Goal: Information Seeking & Learning: Learn about a topic

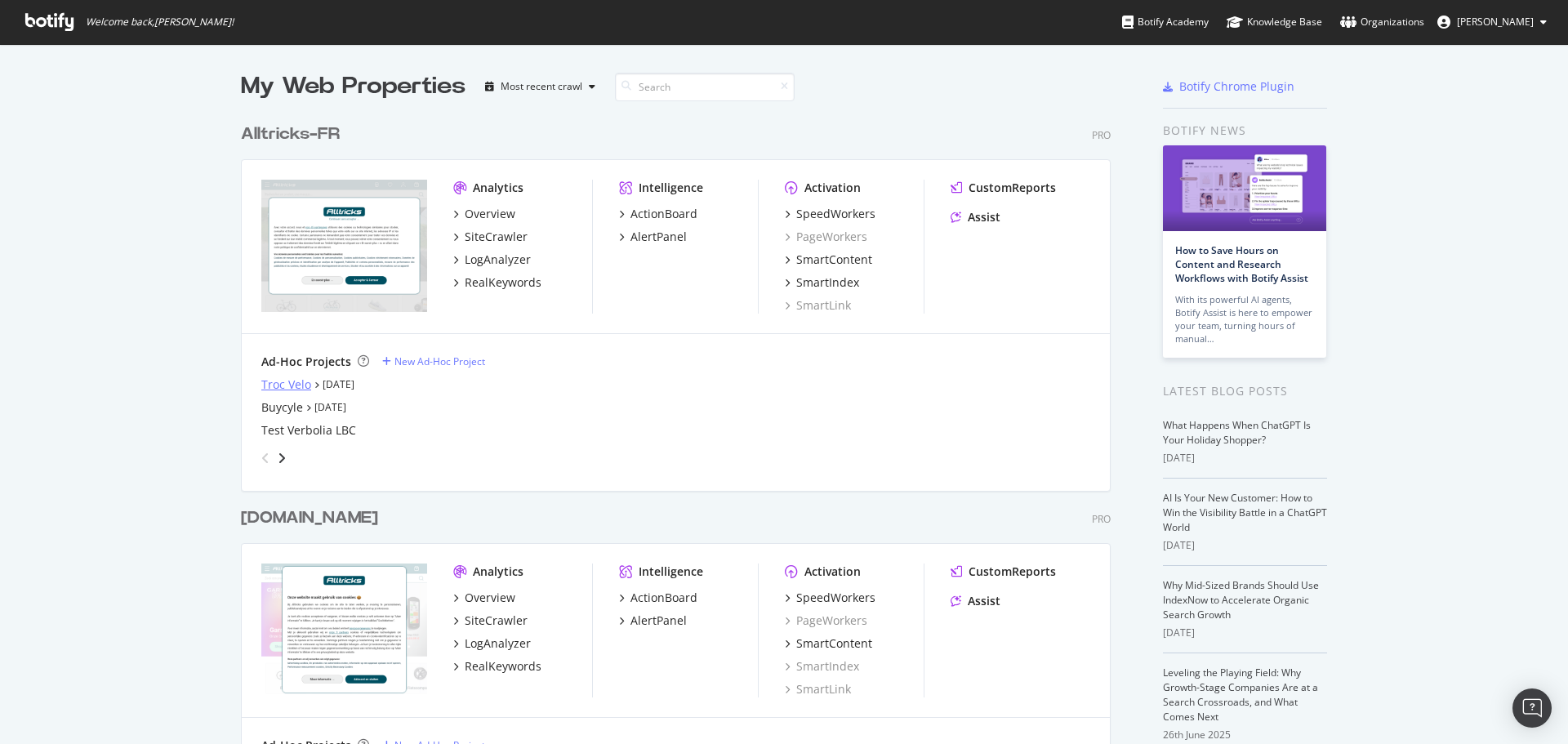
click at [286, 377] on div "Troc Velo" at bounding box center [286, 384] width 50 height 16
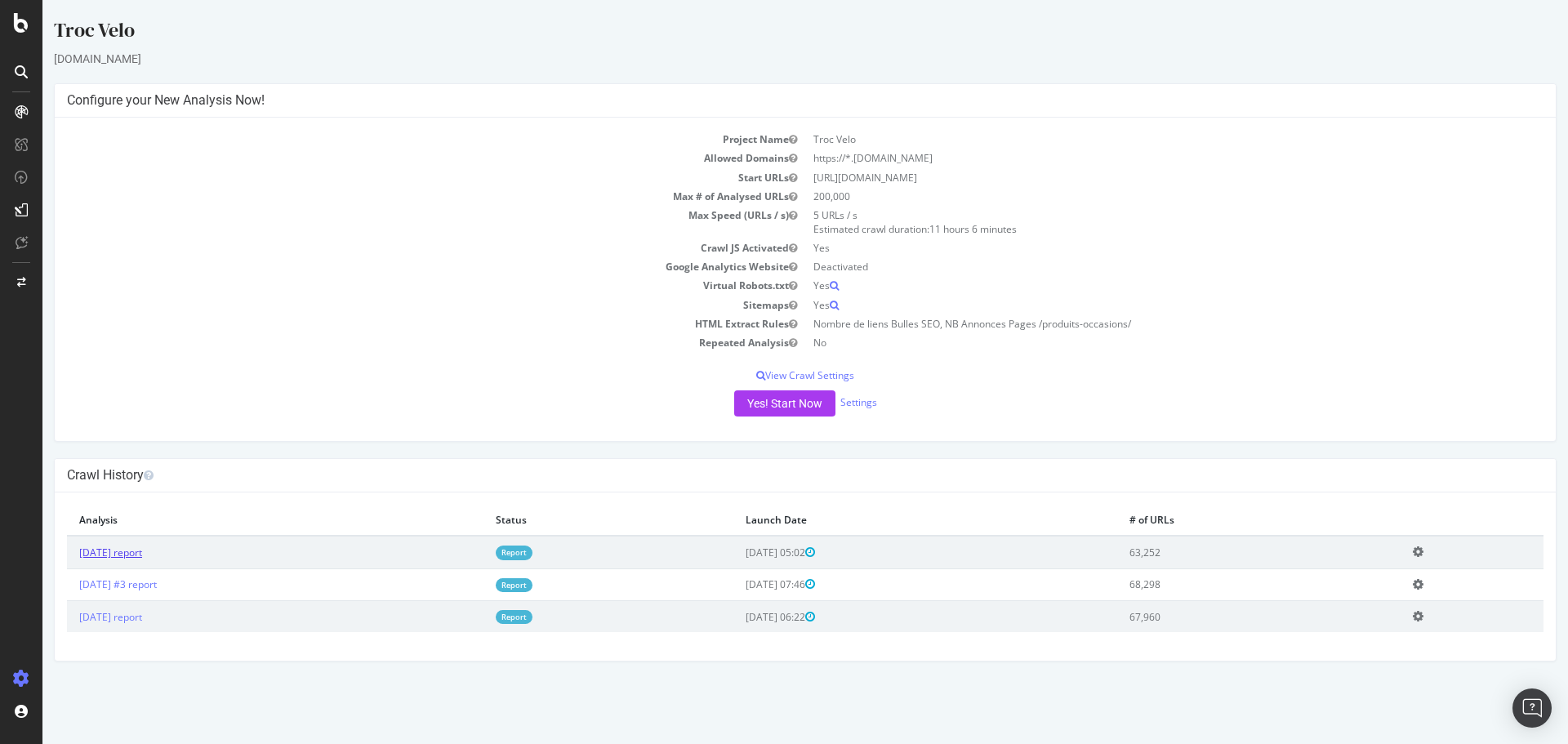
click at [142, 555] on link "[DATE] report" at bounding box center [110, 552] width 63 height 14
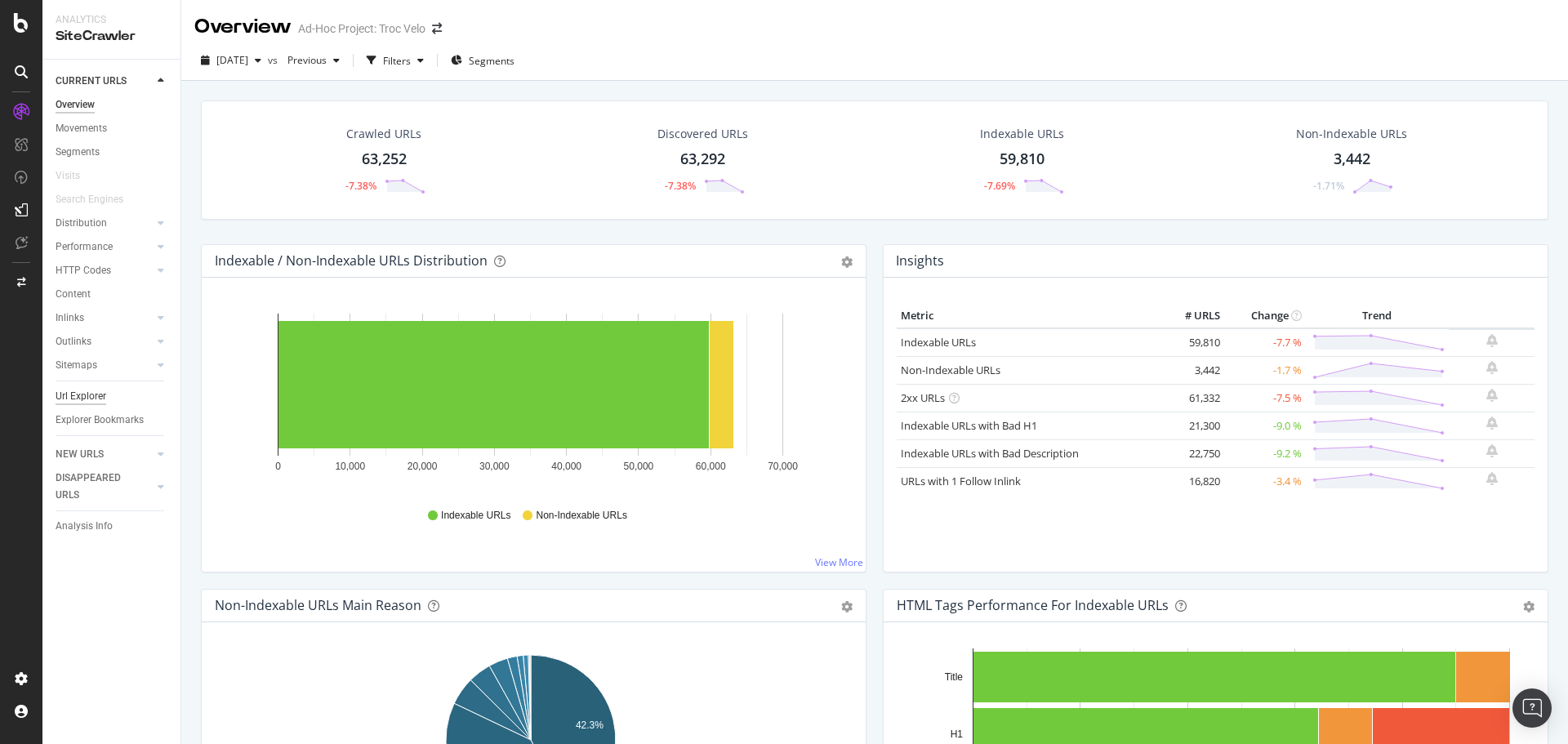
click at [89, 400] on div "Url Explorer" at bounding box center [81, 397] width 51 height 17
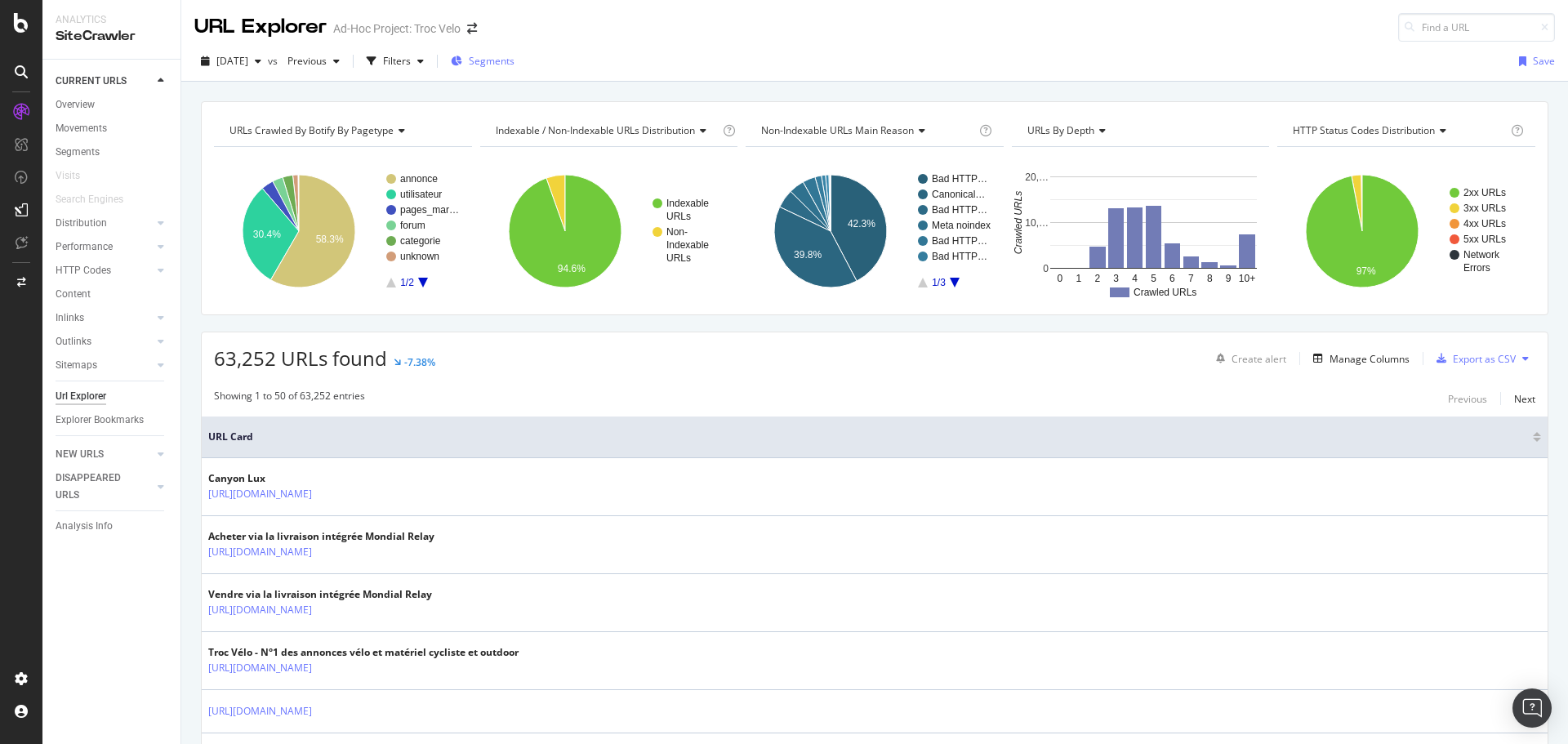
click at [515, 65] on span "Segments" at bounding box center [491, 61] width 46 height 14
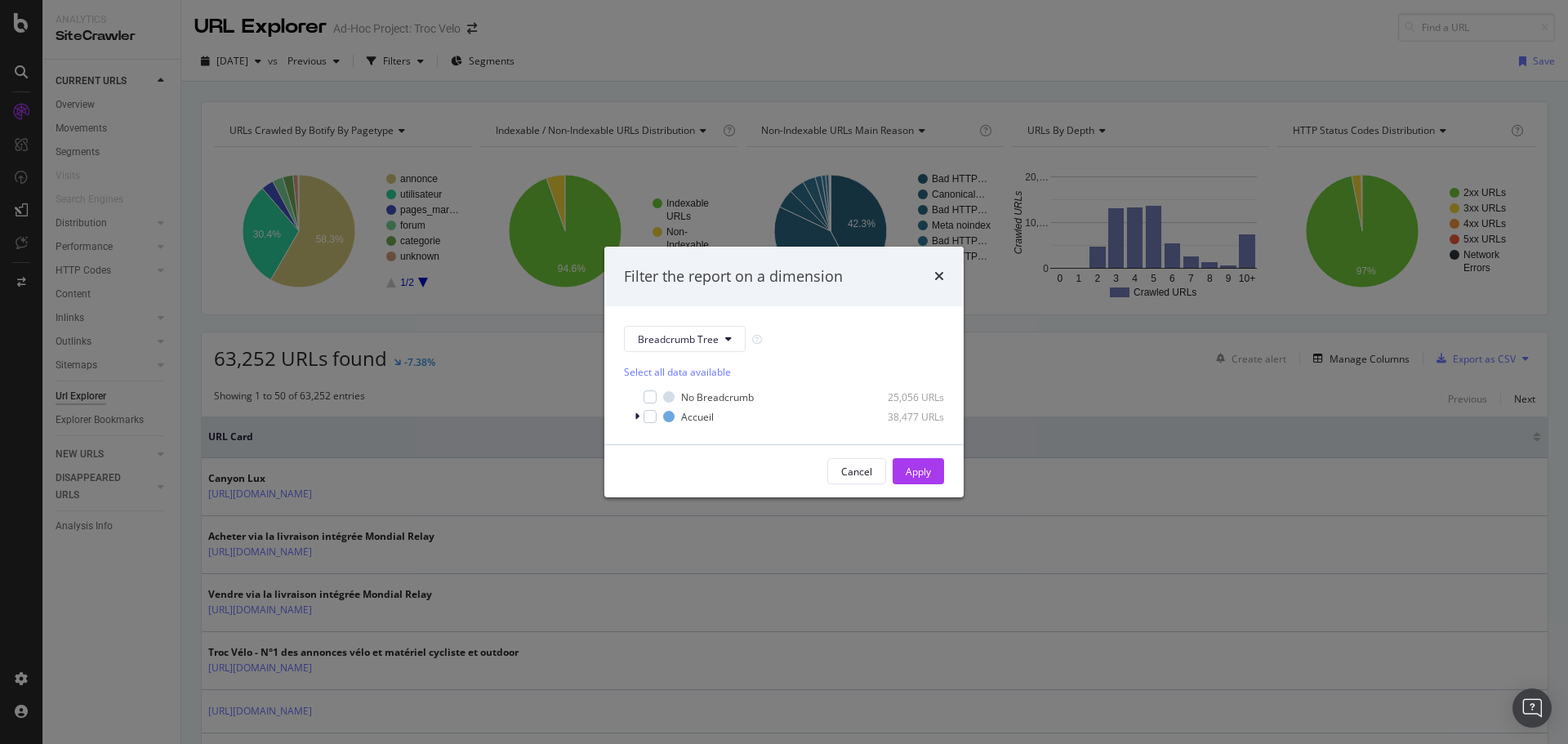
click at [949, 273] on div "Filter the report on a dimension" at bounding box center [784, 277] width 359 height 60
click at [936, 276] on icon "times" at bounding box center [939, 276] width 9 height 13
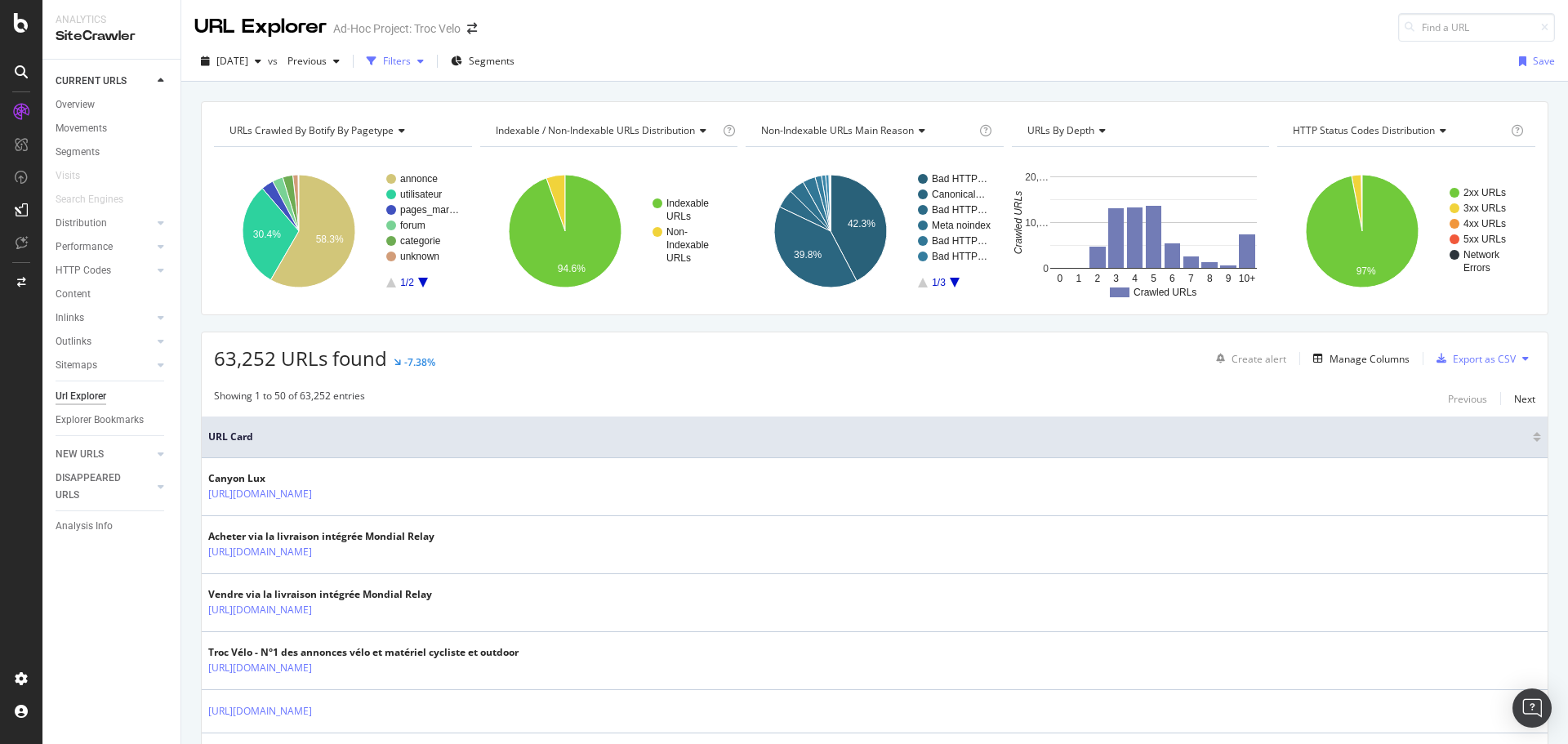
click at [411, 61] on div "Filters" at bounding box center [397, 61] width 27 height 14
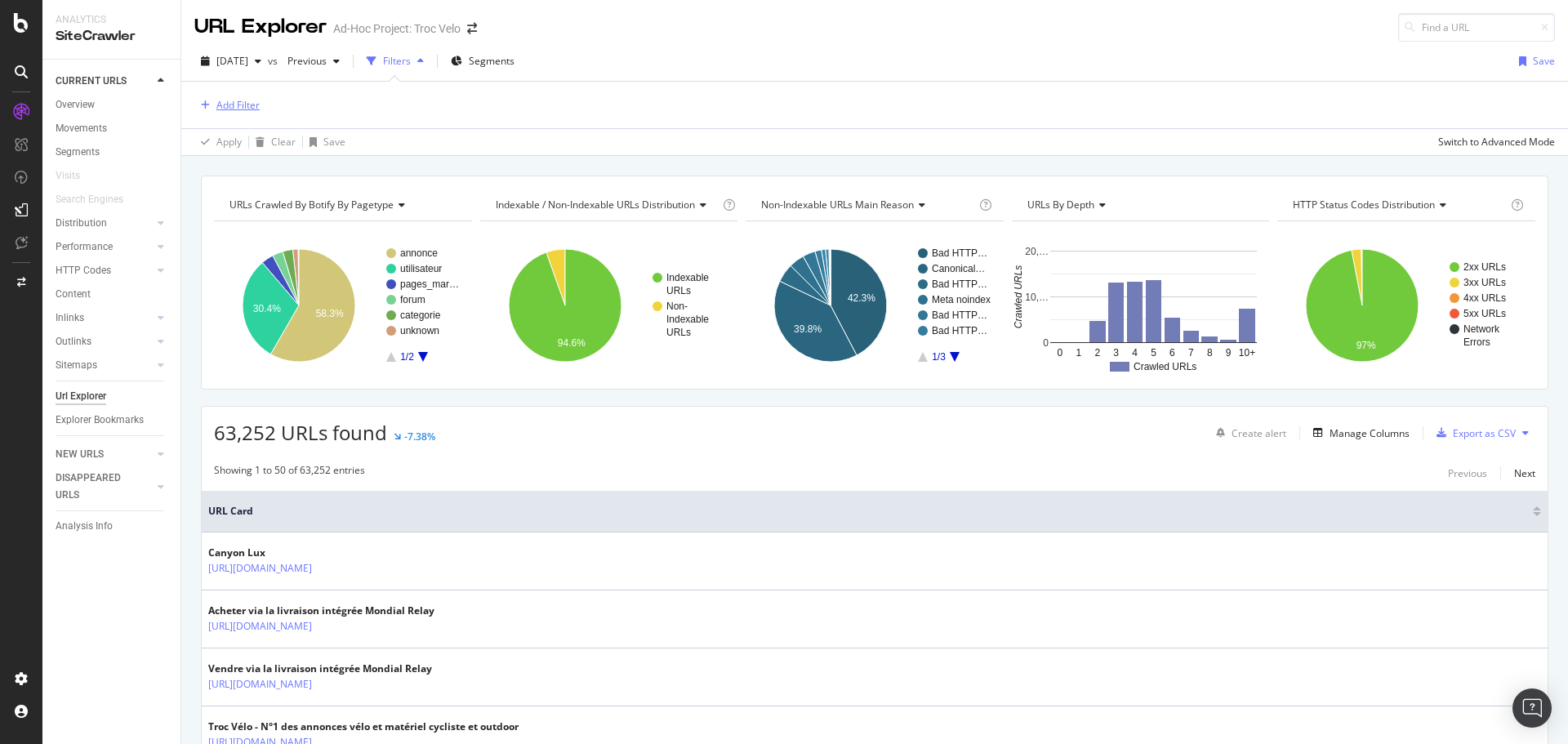
click at [228, 105] on div "Add Filter" at bounding box center [238, 105] width 43 height 14
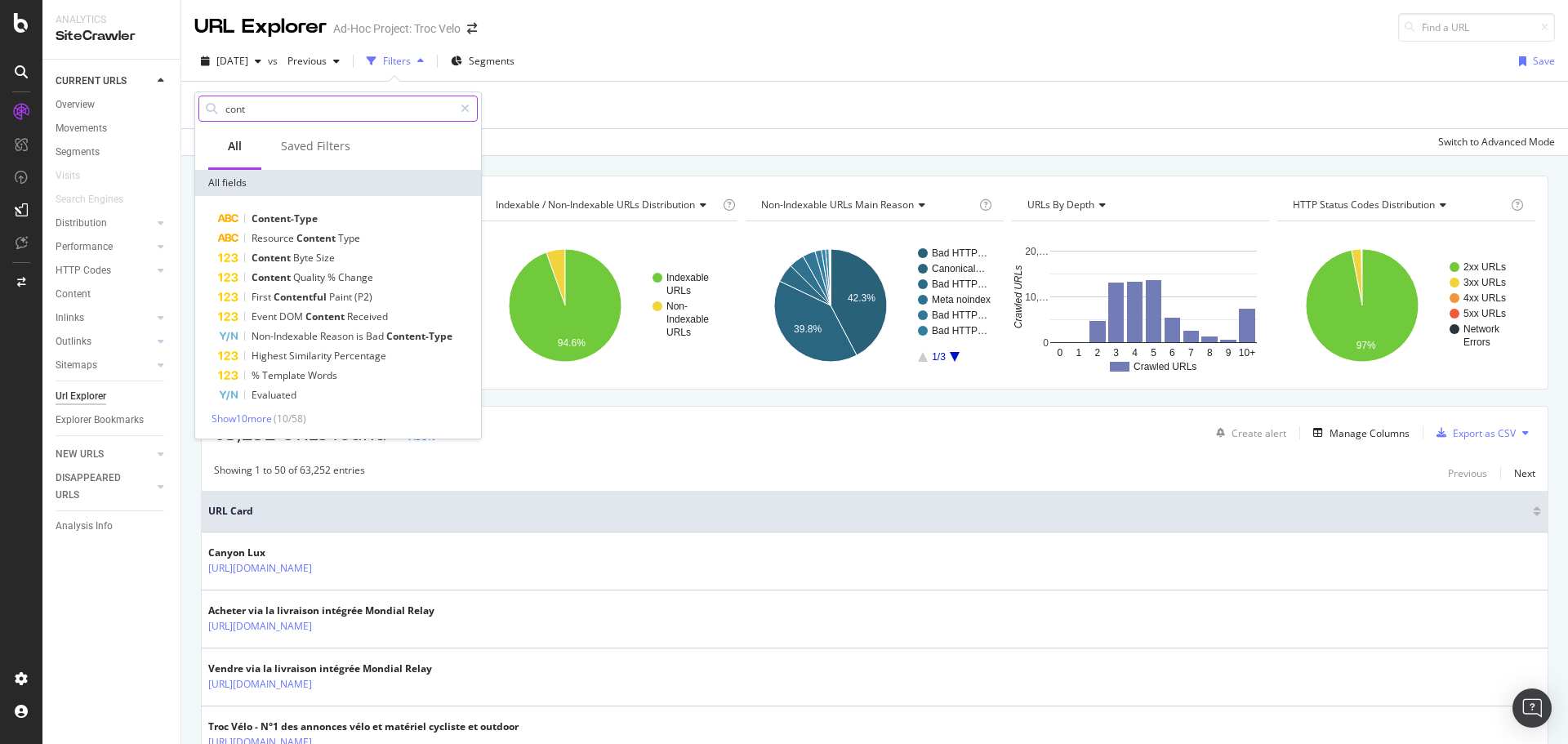
type input "conte"
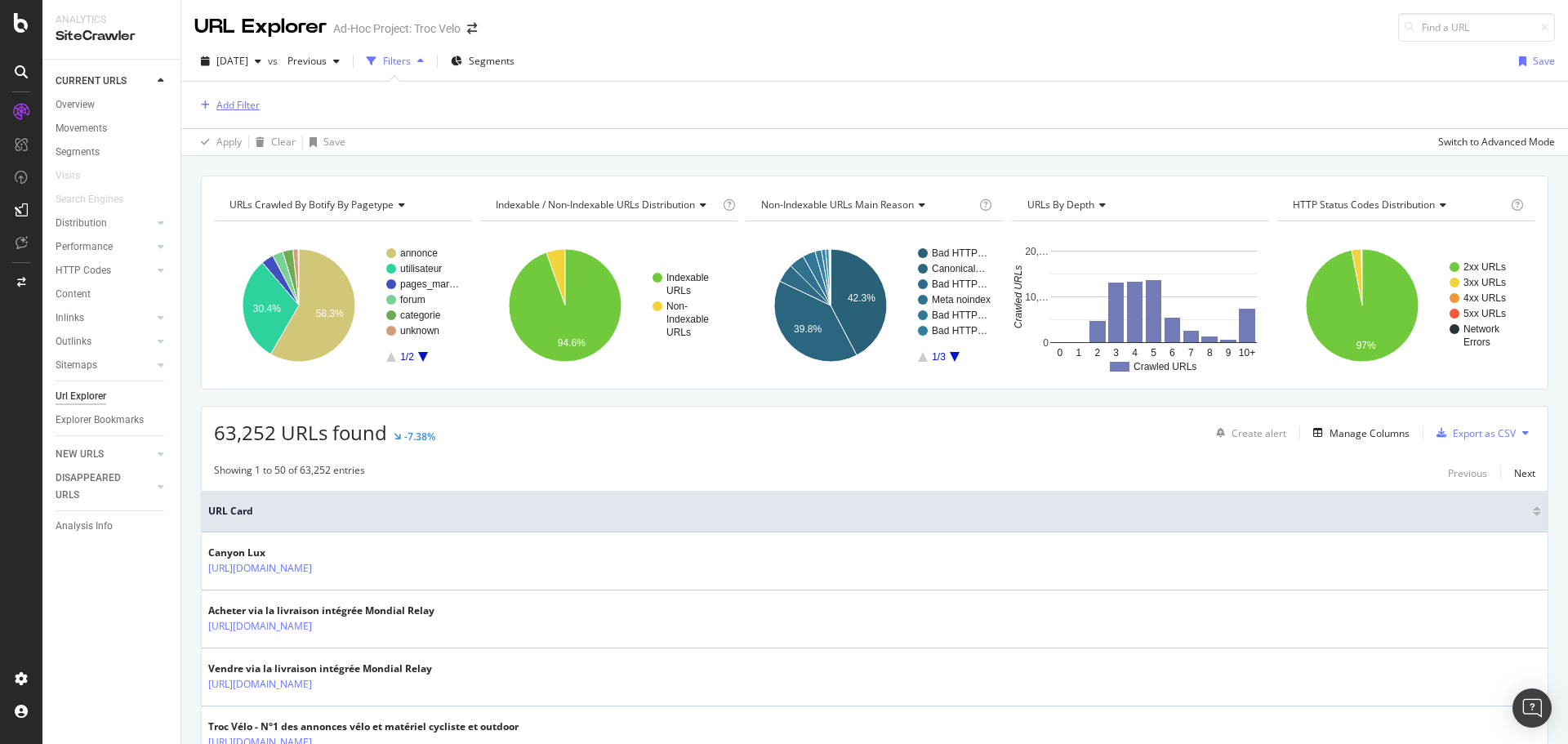
click at [237, 101] on div "Add Filter" at bounding box center [238, 105] width 43 height 14
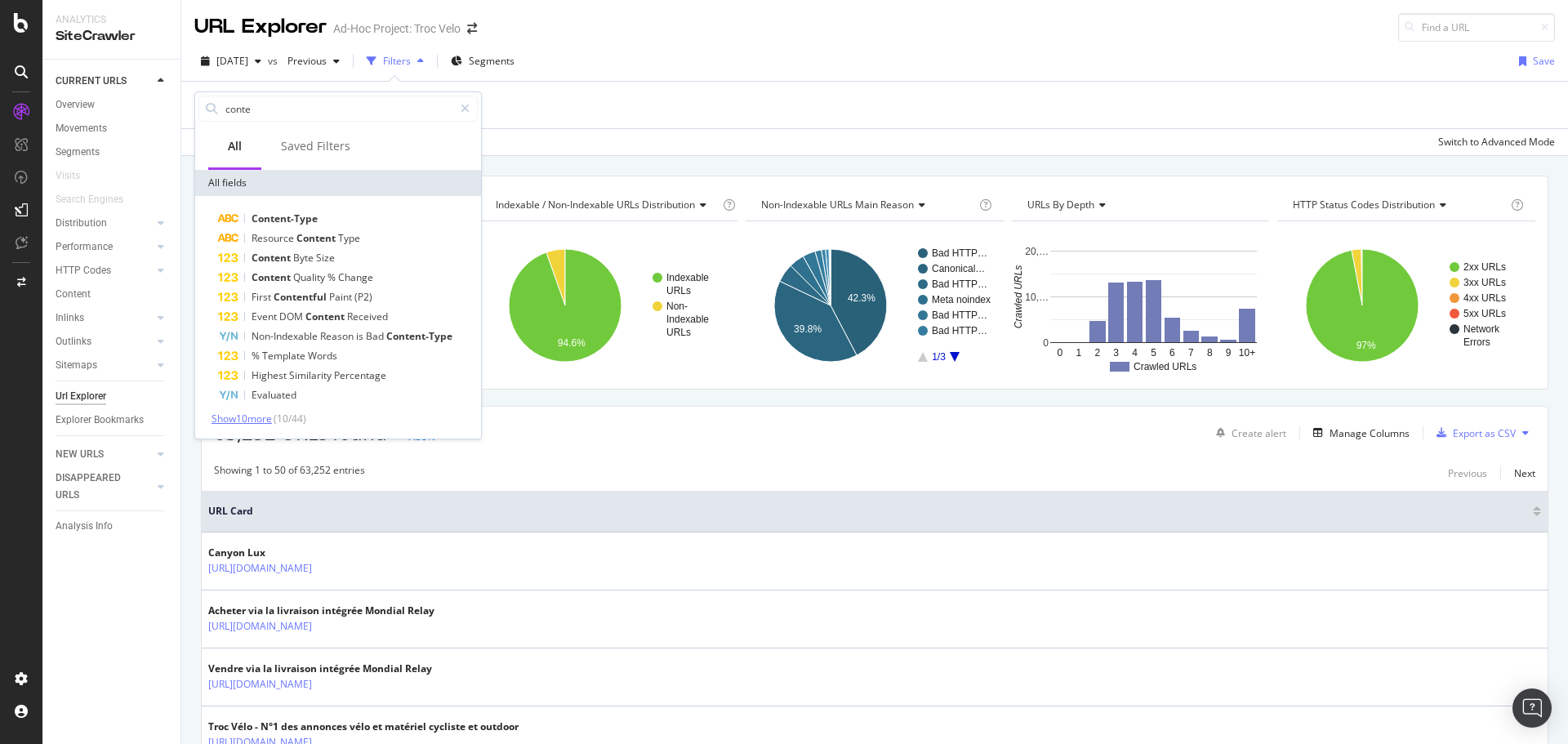
click at [261, 413] on span "Show 10 more" at bounding box center [241, 418] width 60 height 14
click at [263, 103] on input "conte" at bounding box center [338, 108] width 229 height 25
click at [261, 424] on span "Show 10 more" at bounding box center [241, 418] width 60 height 14
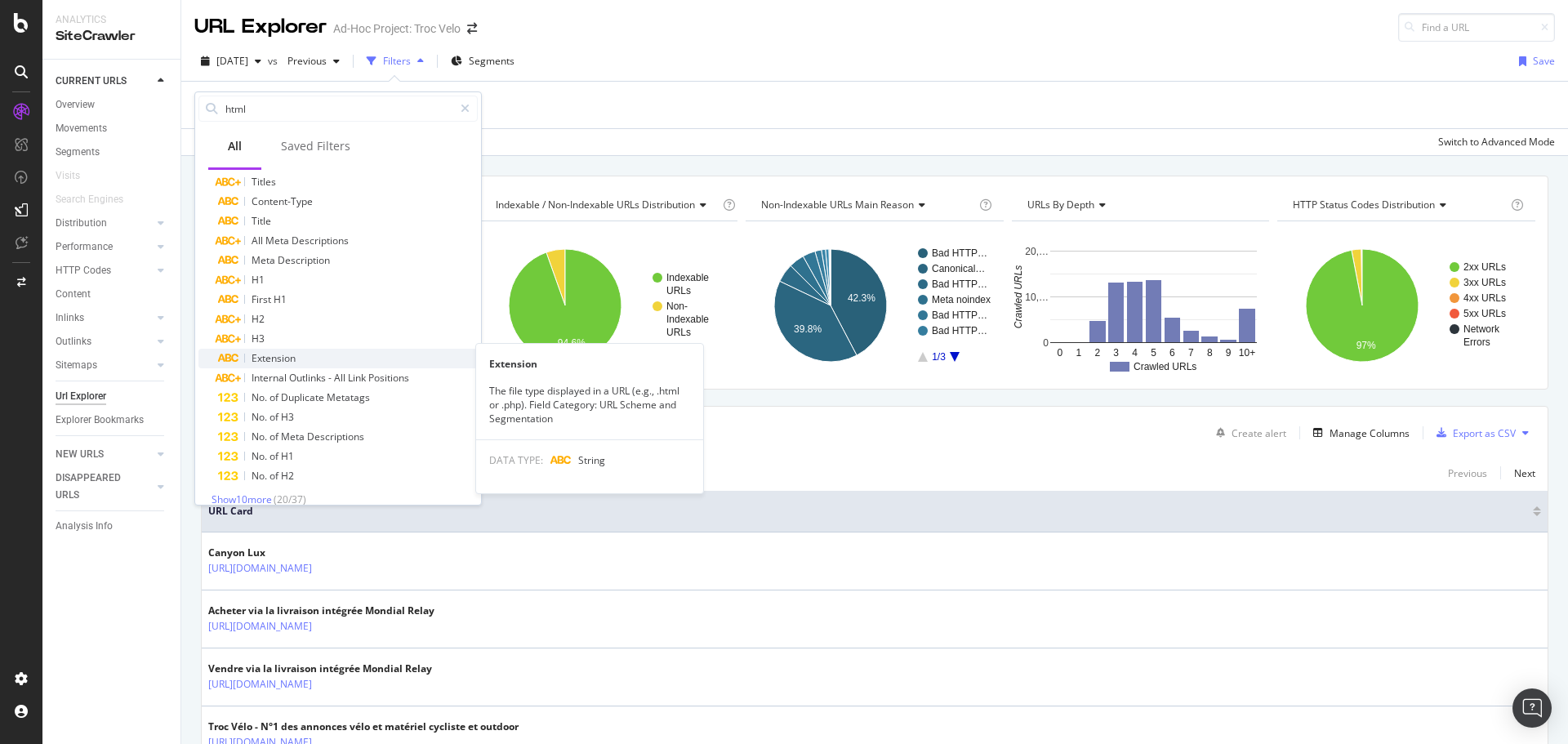
scroll to position [130, 0]
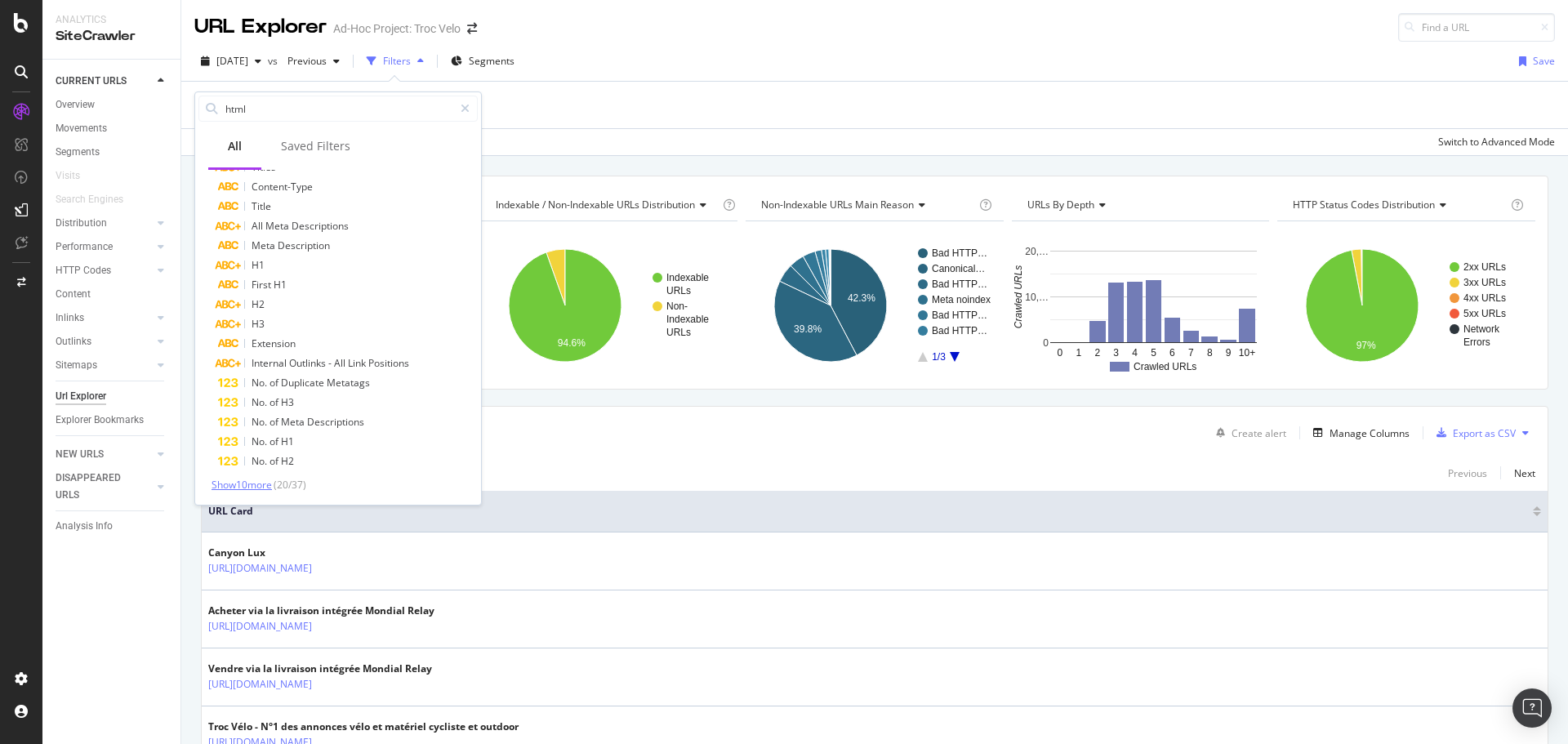
click at [258, 487] on span "Show 10 more" at bounding box center [241, 485] width 60 height 14
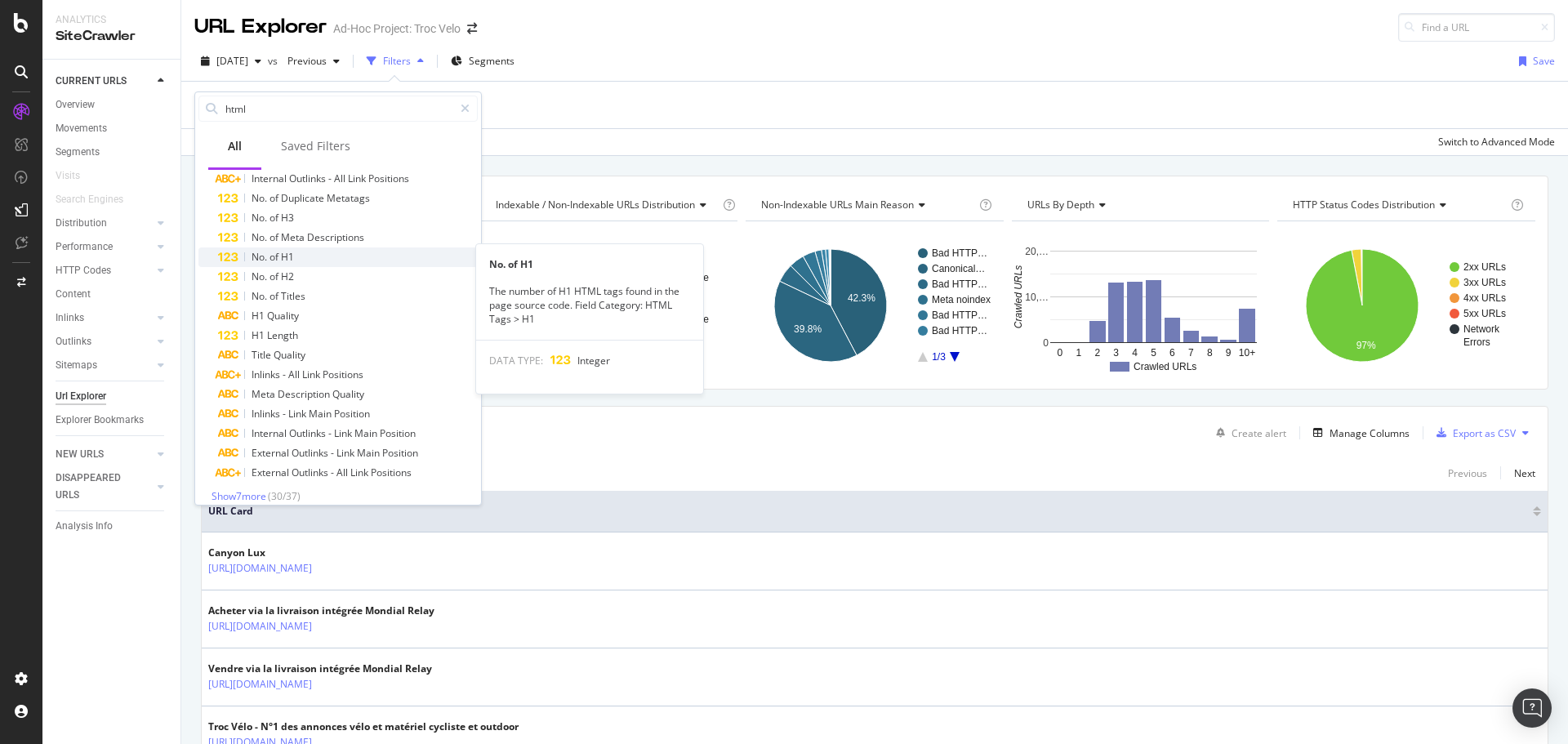
scroll to position [326, 0]
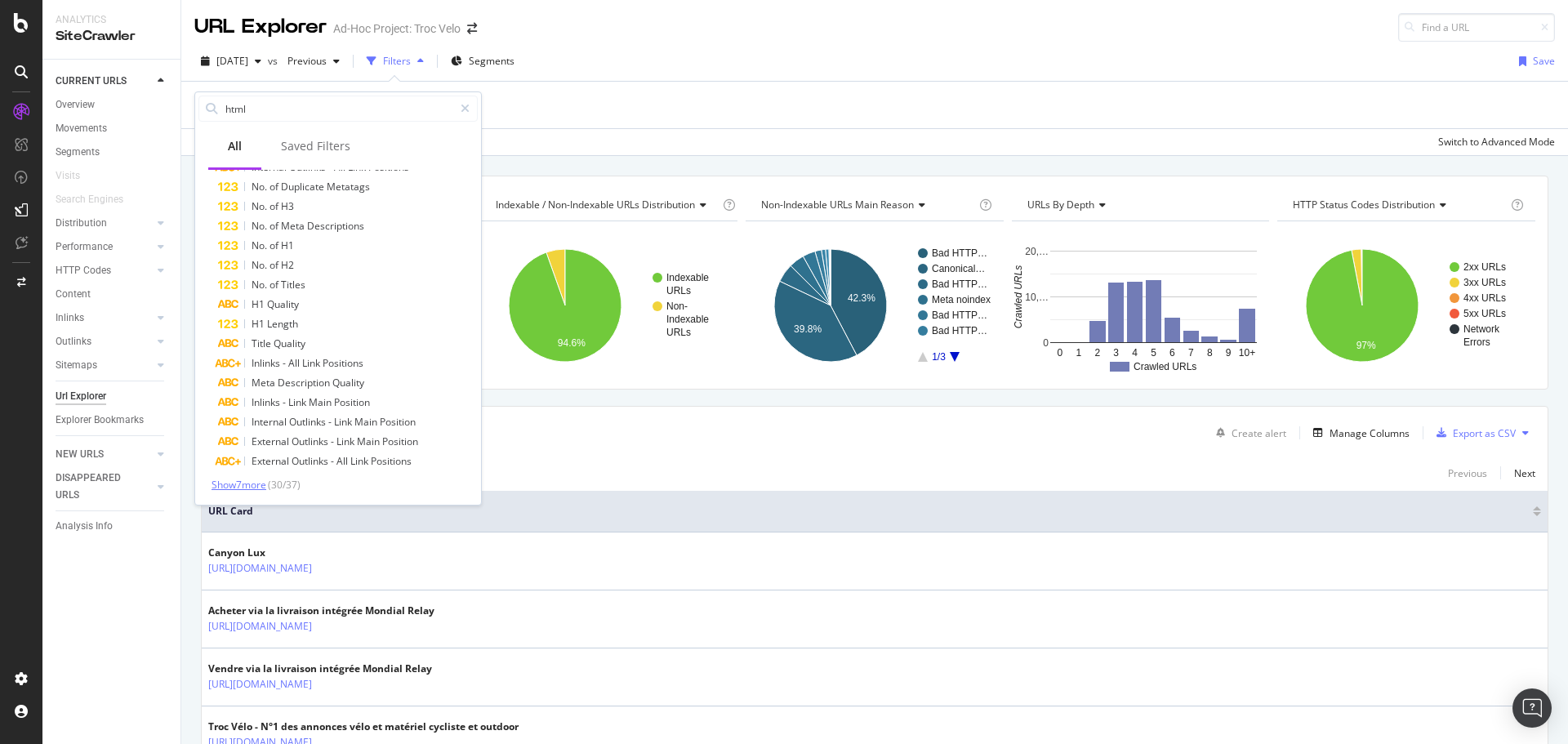
click at [243, 490] on span "Show 7 more" at bounding box center [239, 485] width 55 height 14
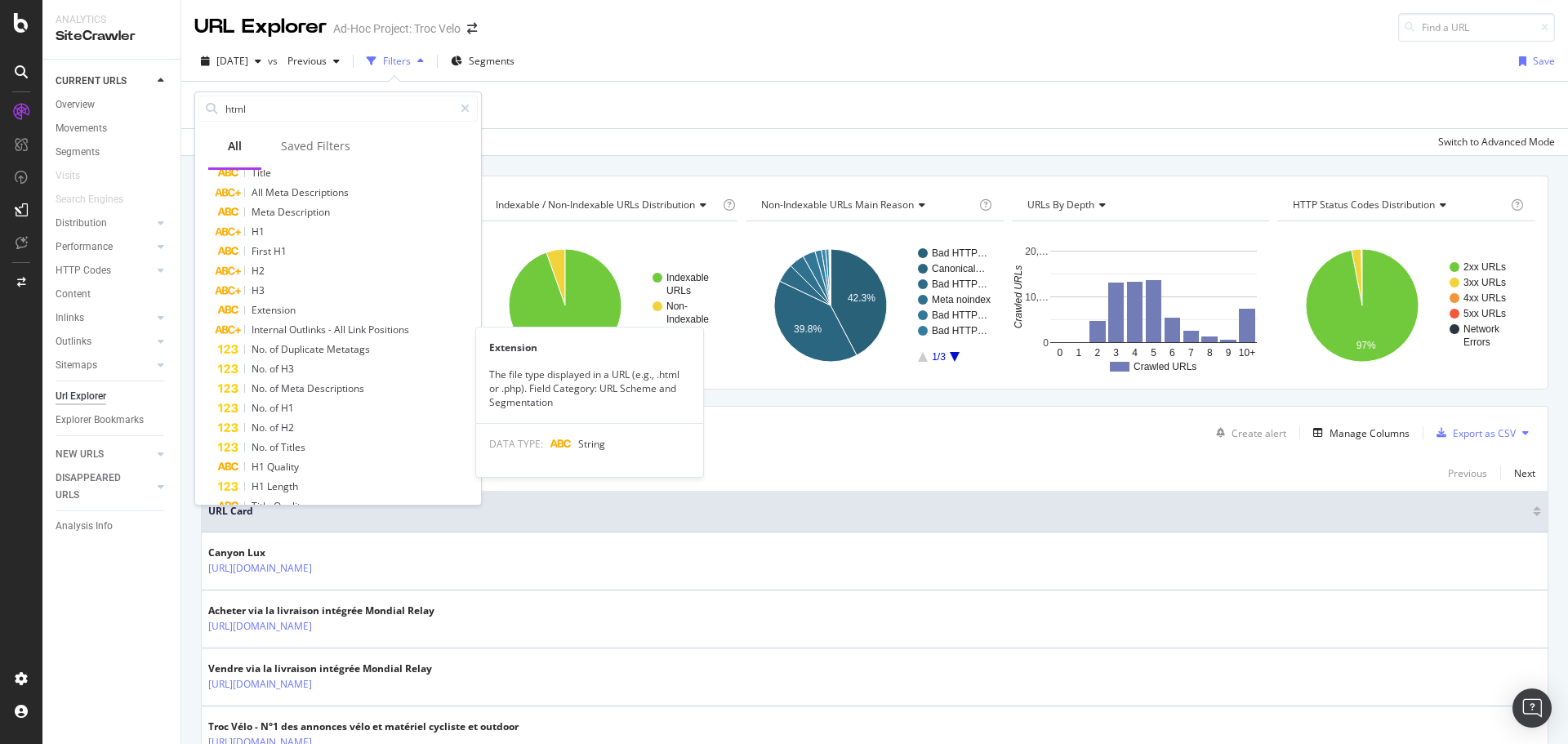
scroll to position [0, 0]
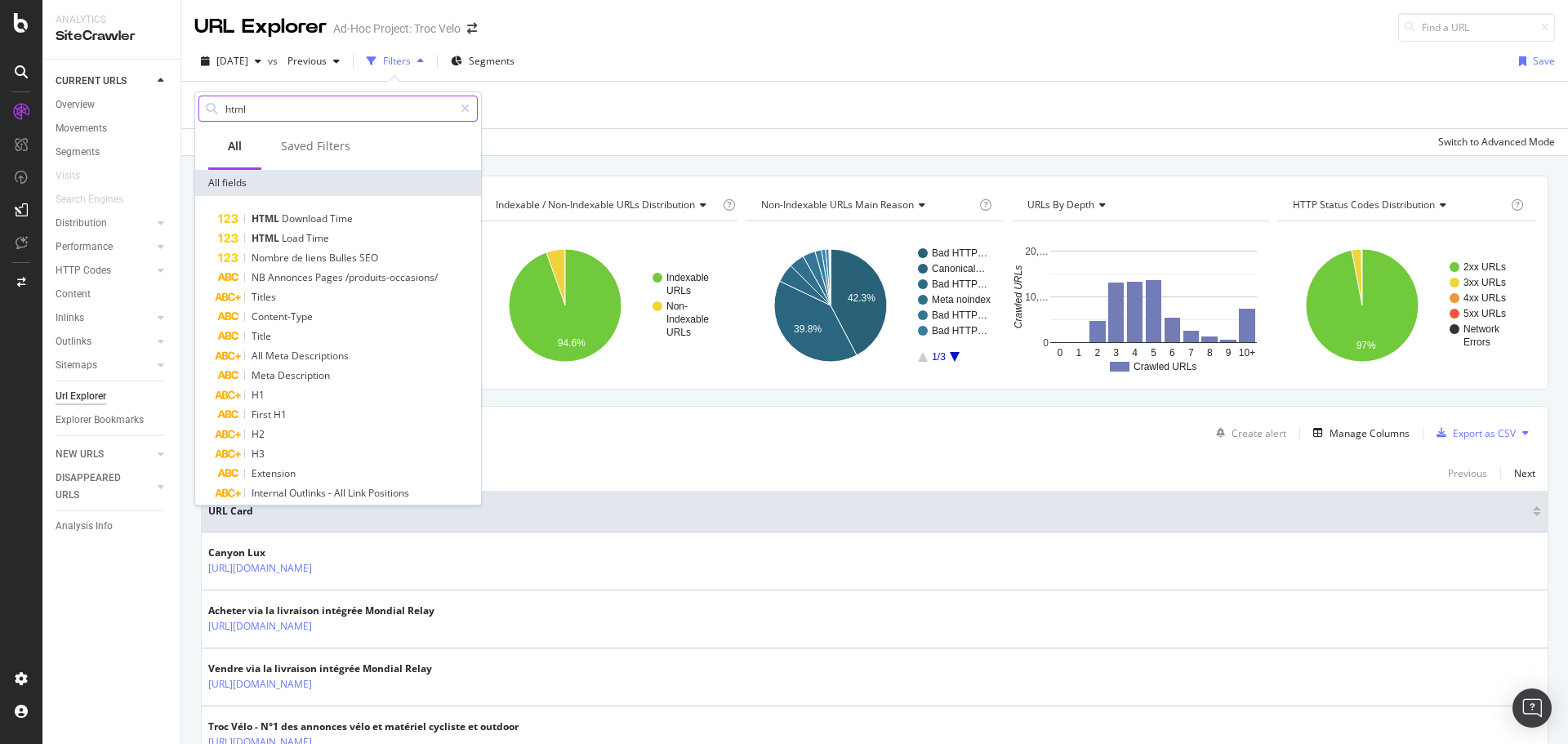
click at [259, 106] on input "html" at bounding box center [338, 108] width 229 height 25
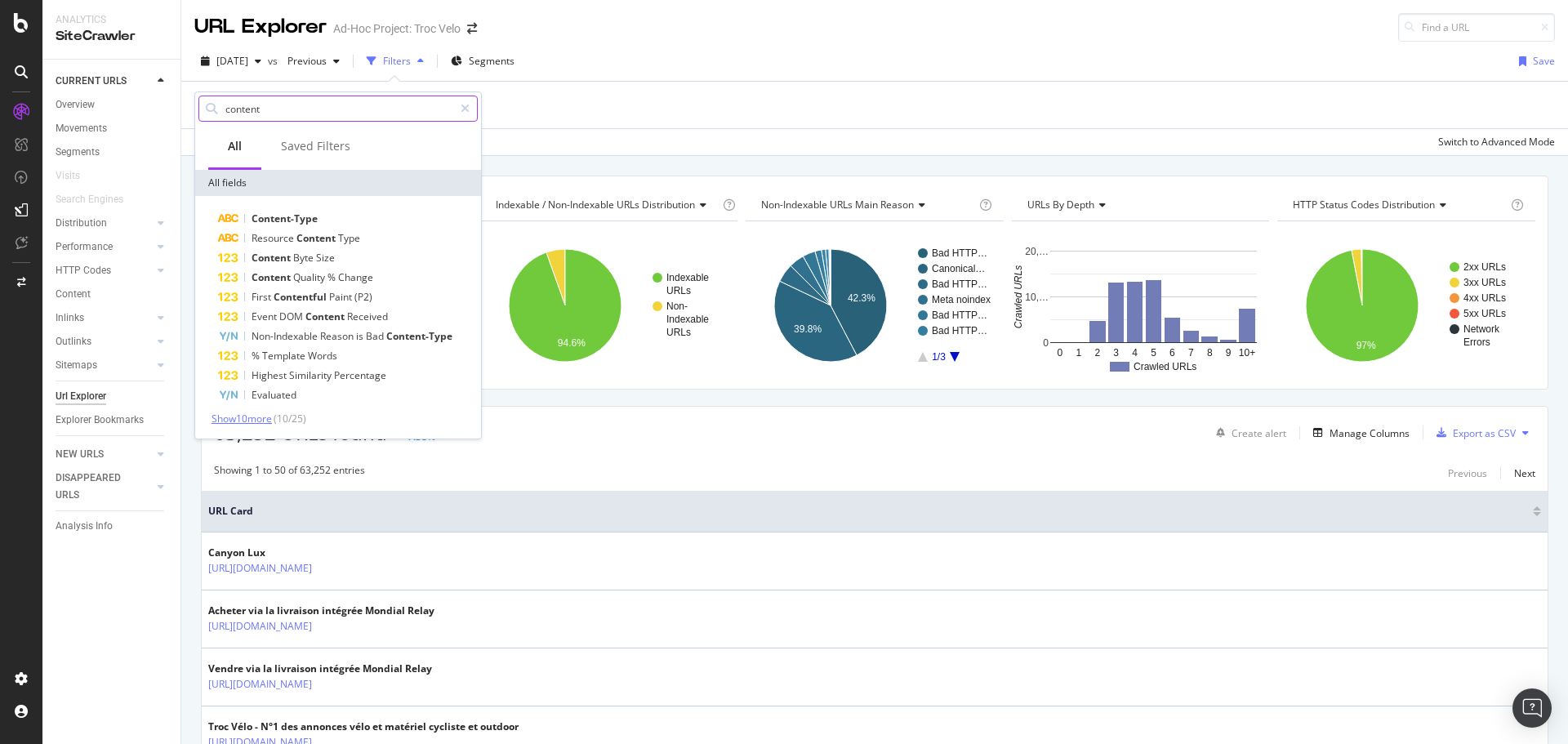
type input "content"
click at [270, 420] on span "Show 10 more" at bounding box center [241, 418] width 60 height 14
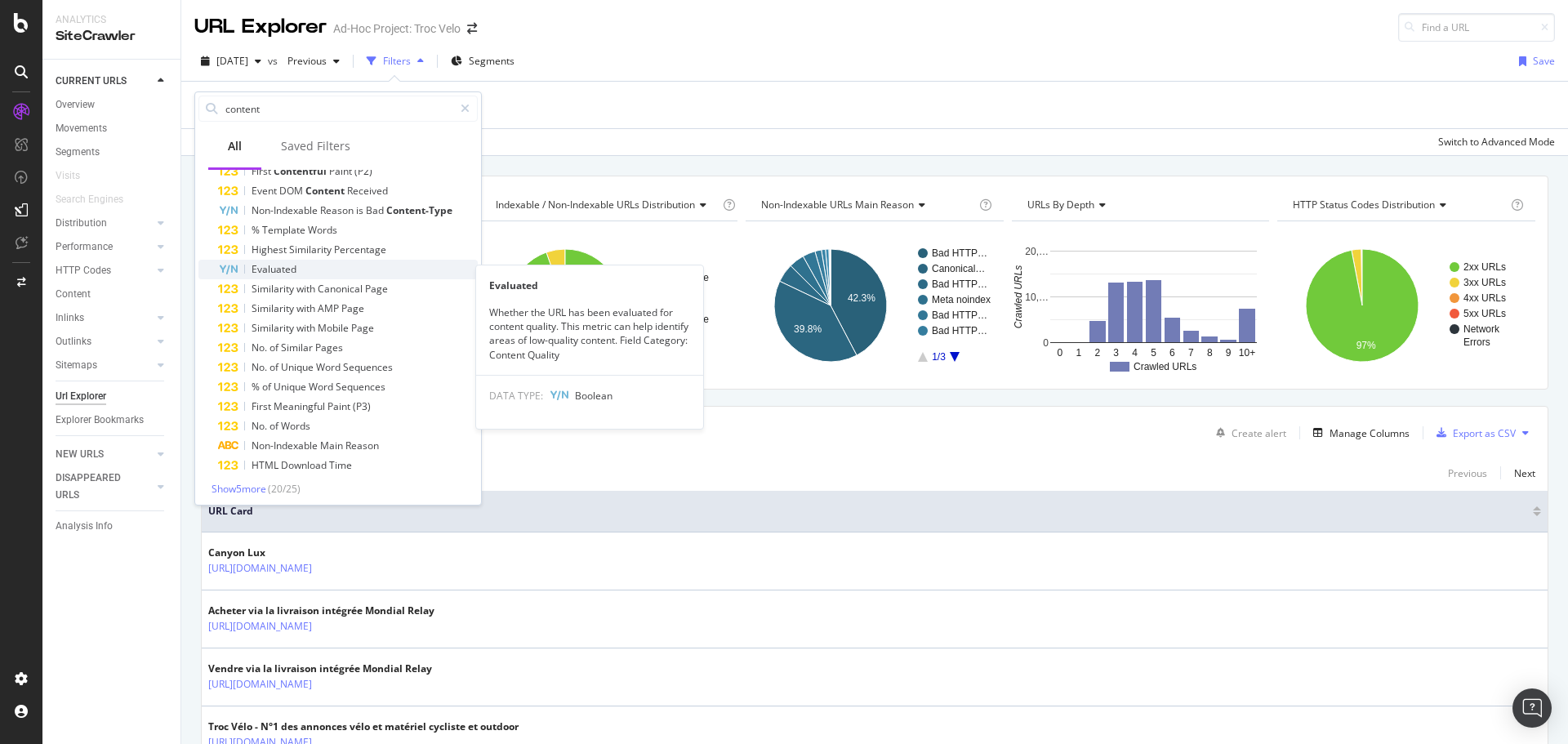
scroll to position [130, 0]
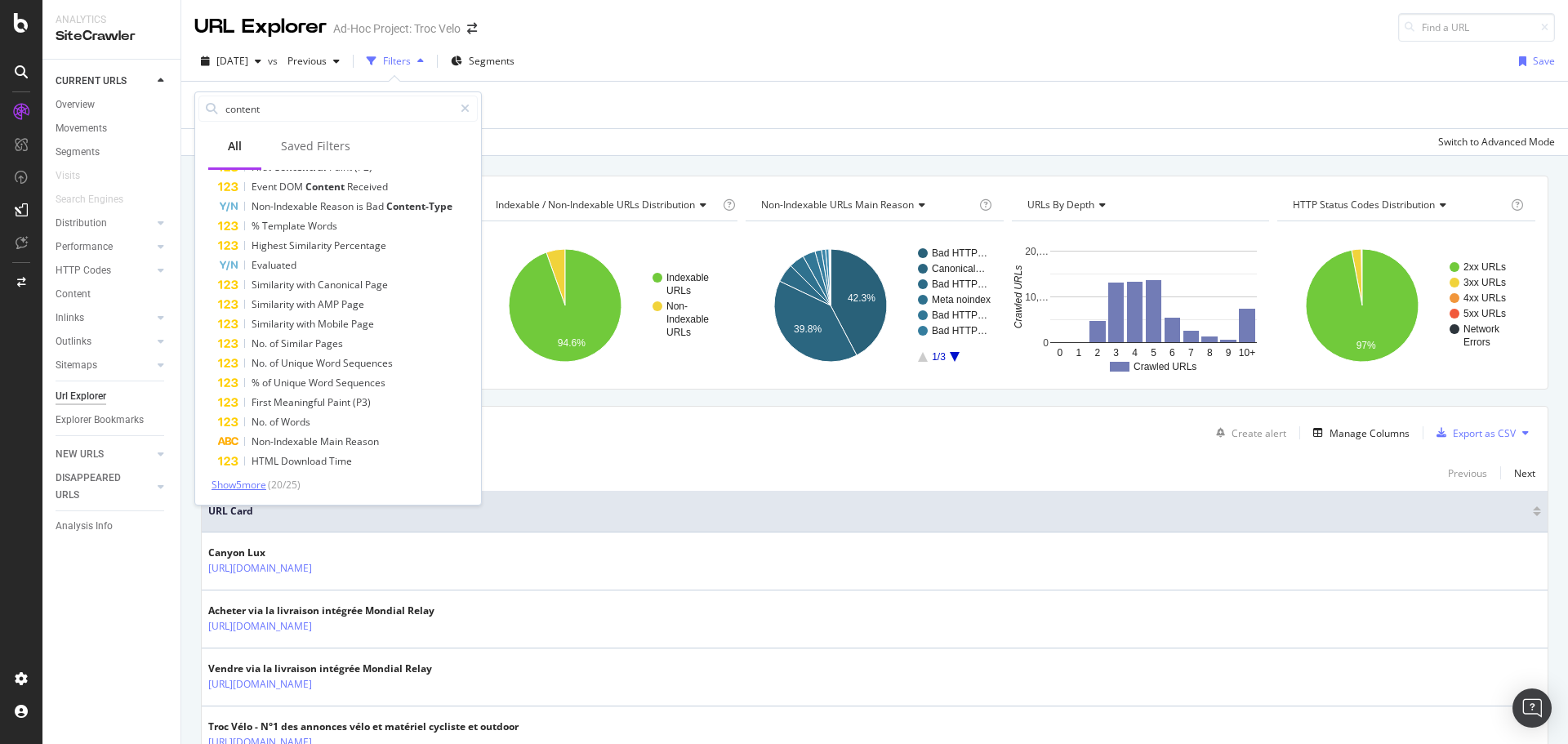
click at [251, 488] on span "Show 5 more" at bounding box center [239, 485] width 55 height 14
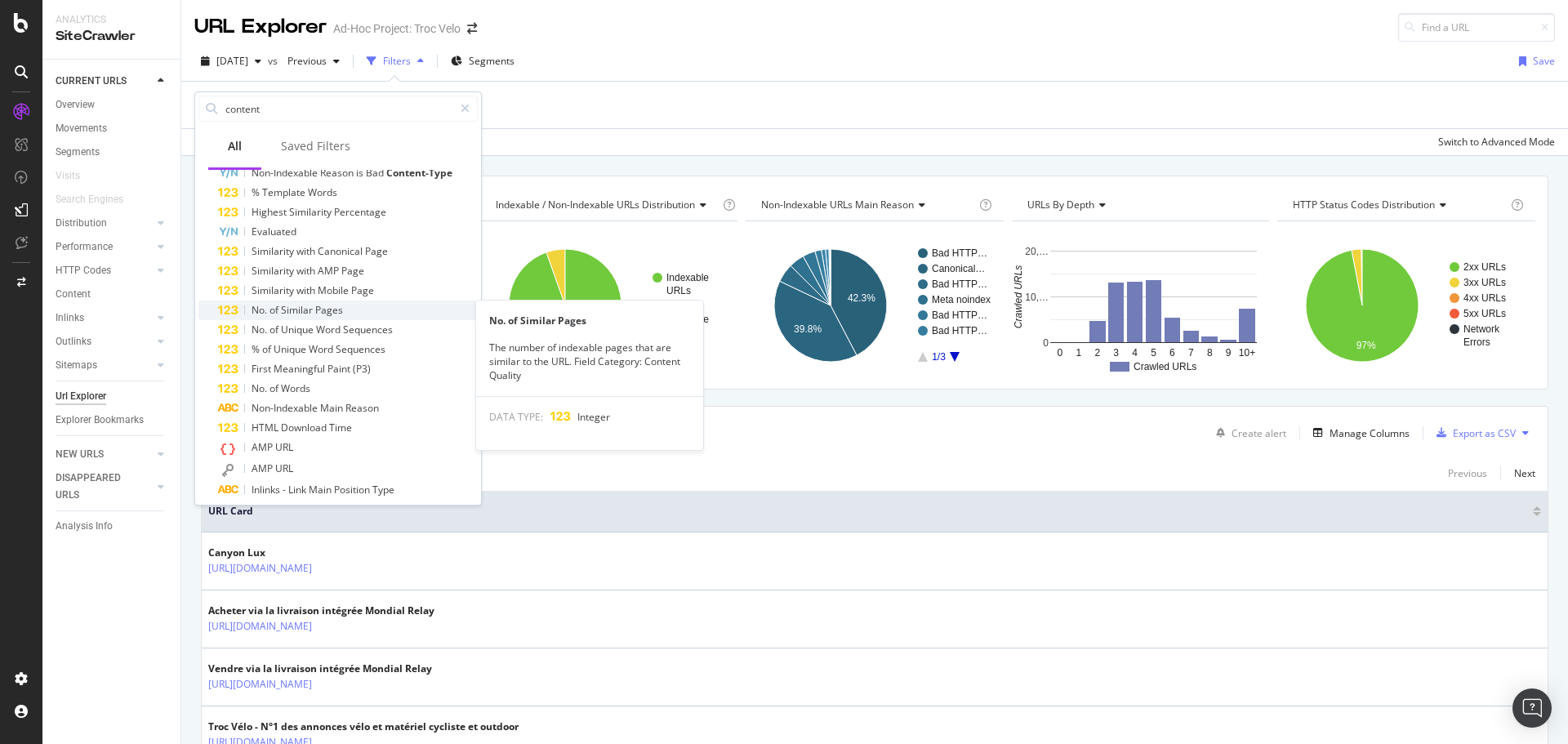
scroll to position [210, 0]
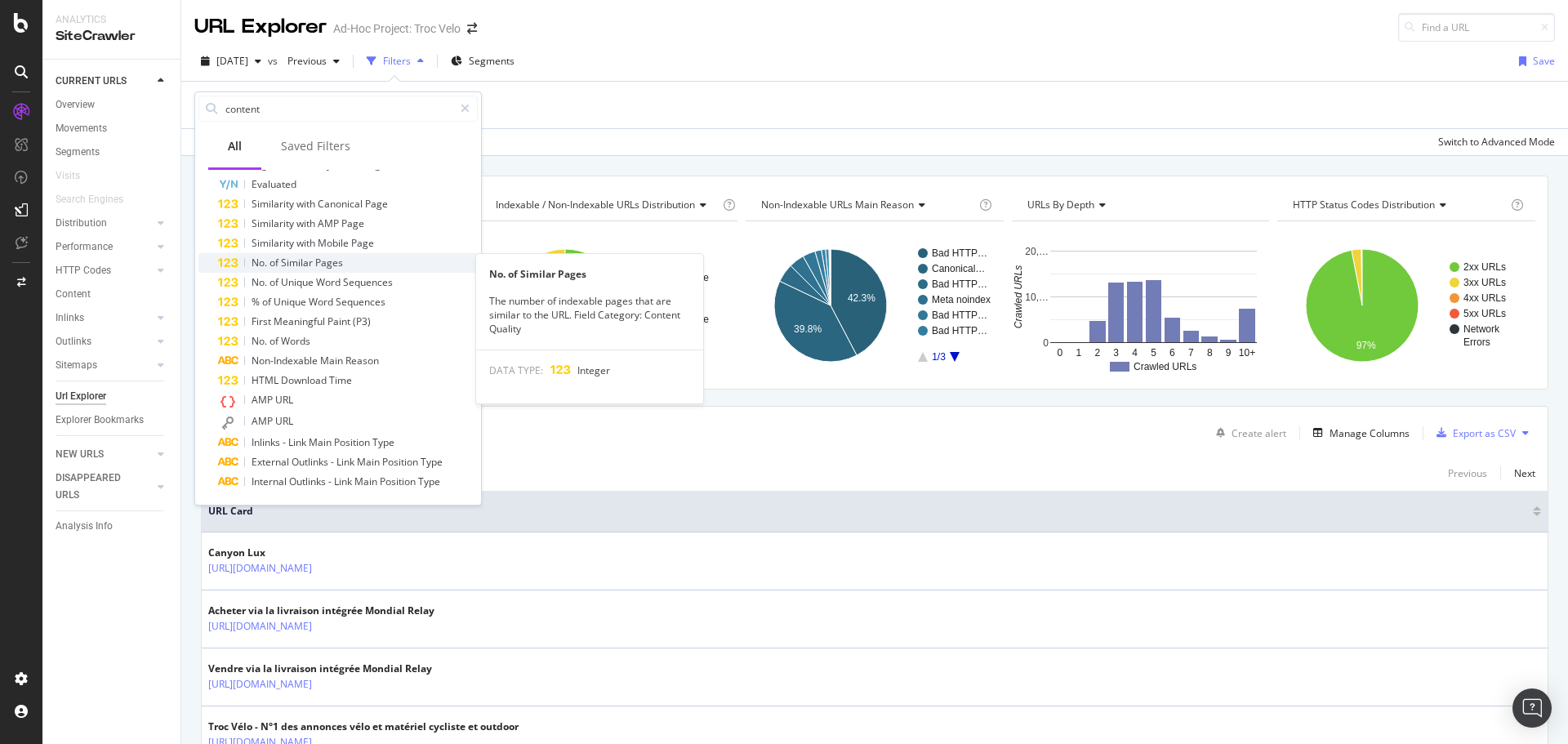
click at [364, 259] on div "No. of Similar Pages" at bounding box center [348, 263] width 259 height 20
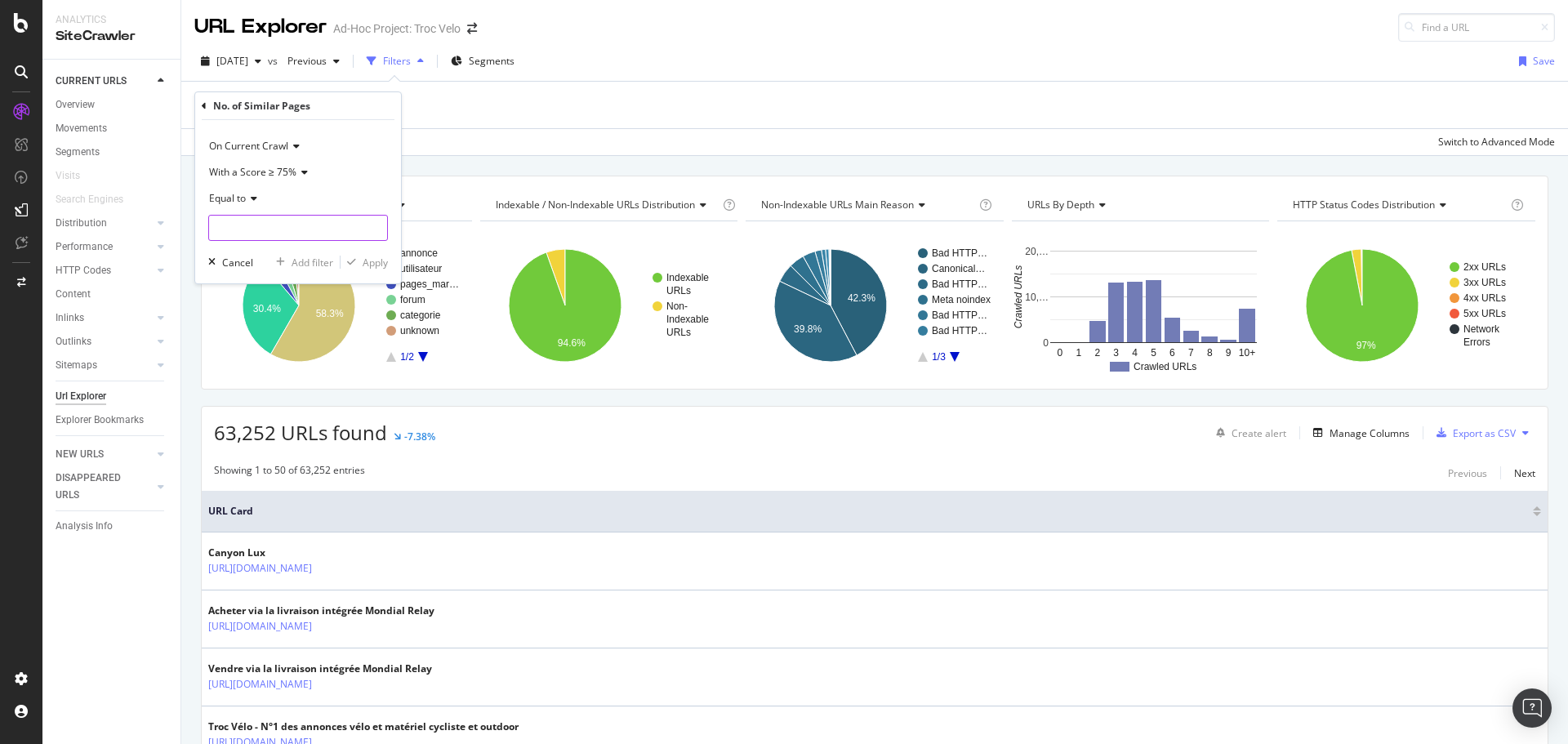
click at [260, 220] on input "number" at bounding box center [297, 228] width 180 height 26
click at [206, 107] on icon at bounding box center [204, 106] width 5 height 9
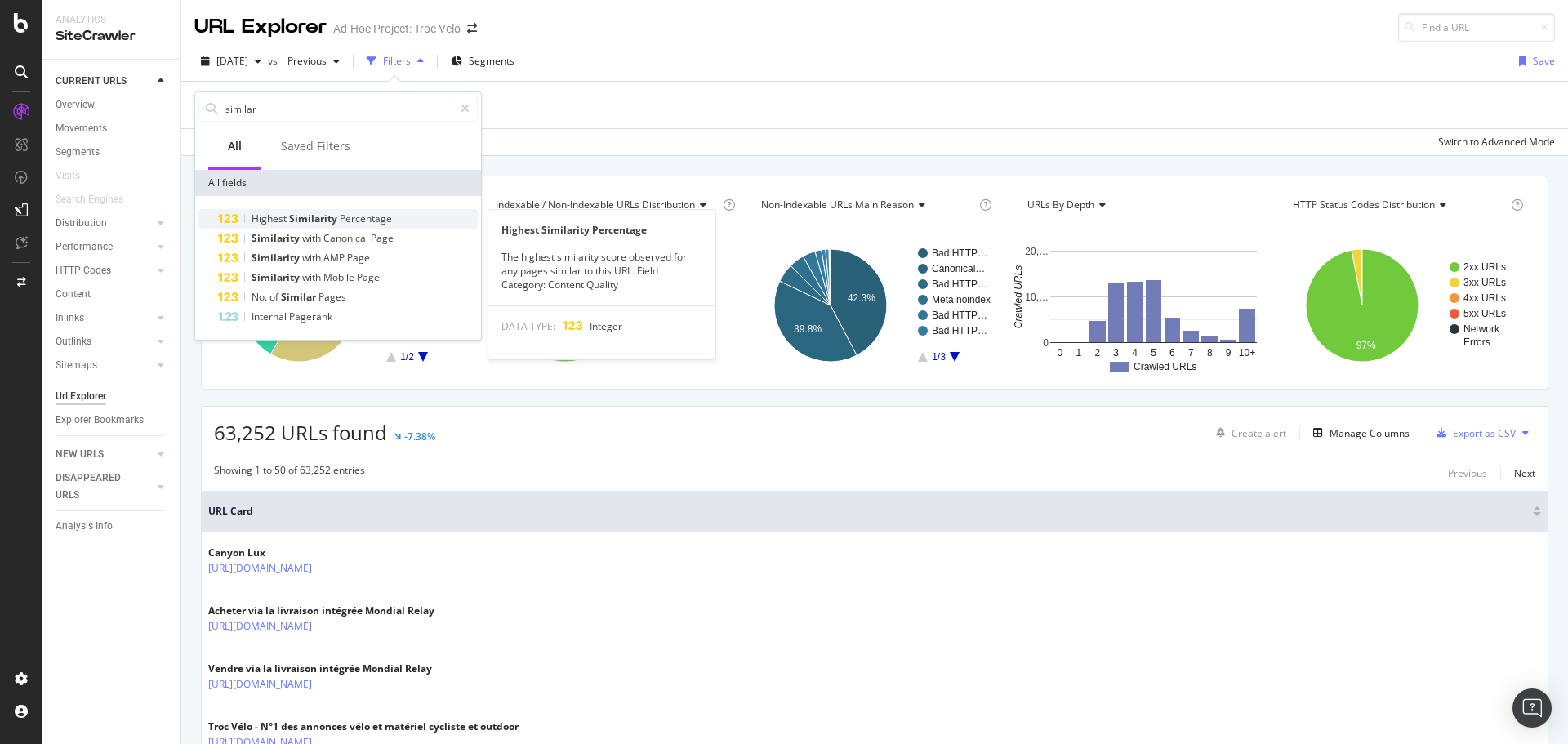
type input "similar"
click at [368, 213] on span "Percentage" at bounding box center [365, 218] width 52 height 14
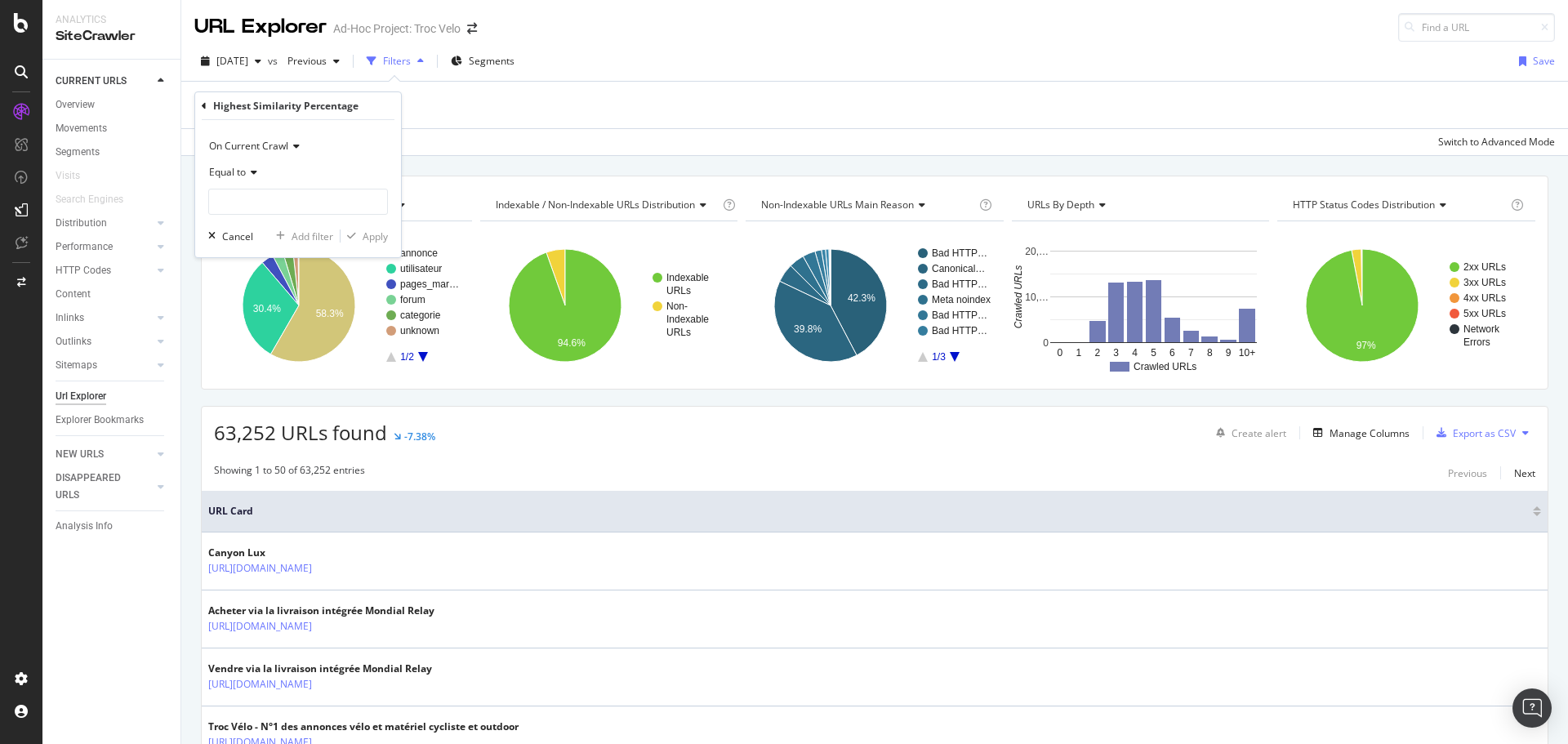
click at [223, 180] on div "Equal to" at bounding box center [297, 172] width 180 height 26
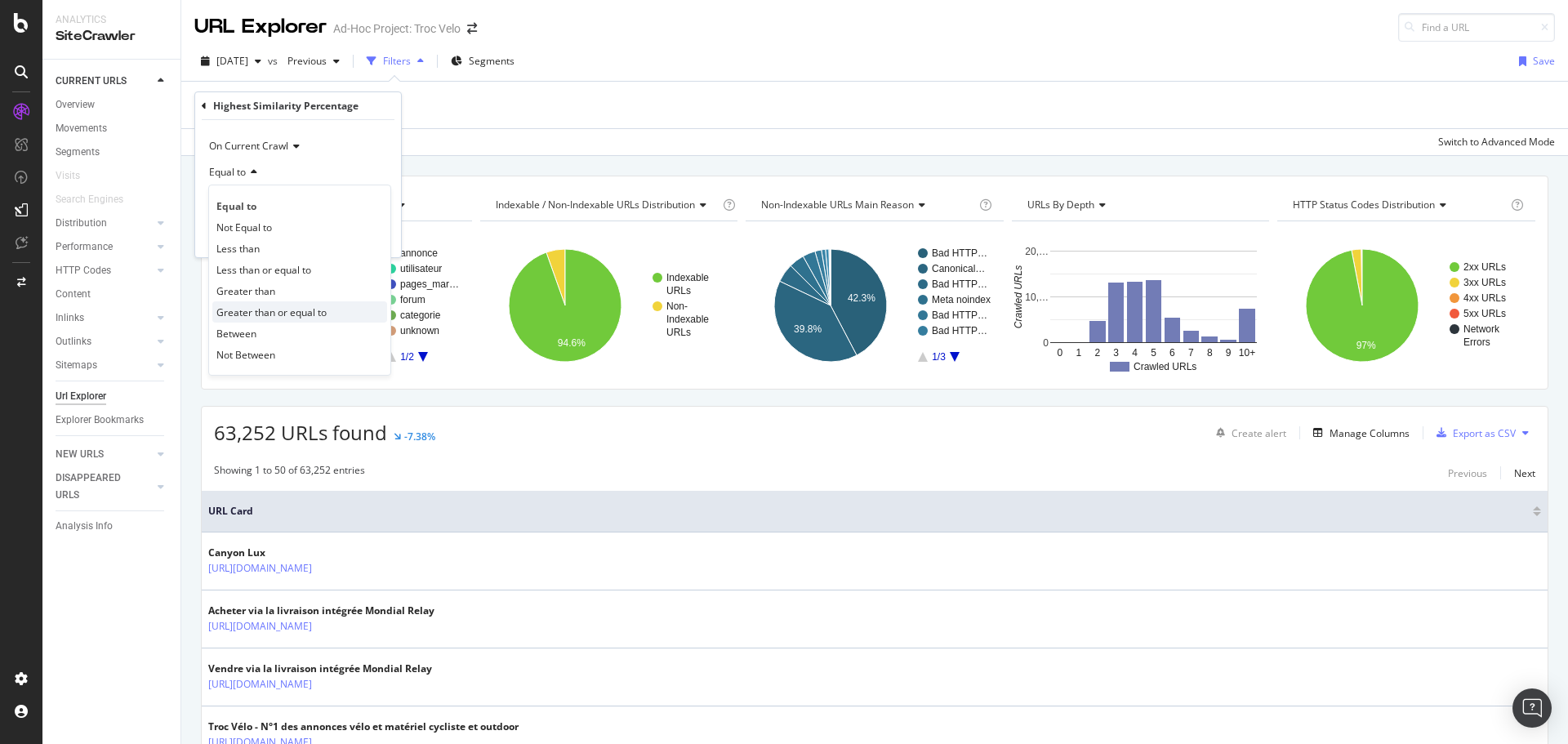
click at [262, 314] on span "Greater than or equal to" at bounding box center [272, 313] width 110 height 14
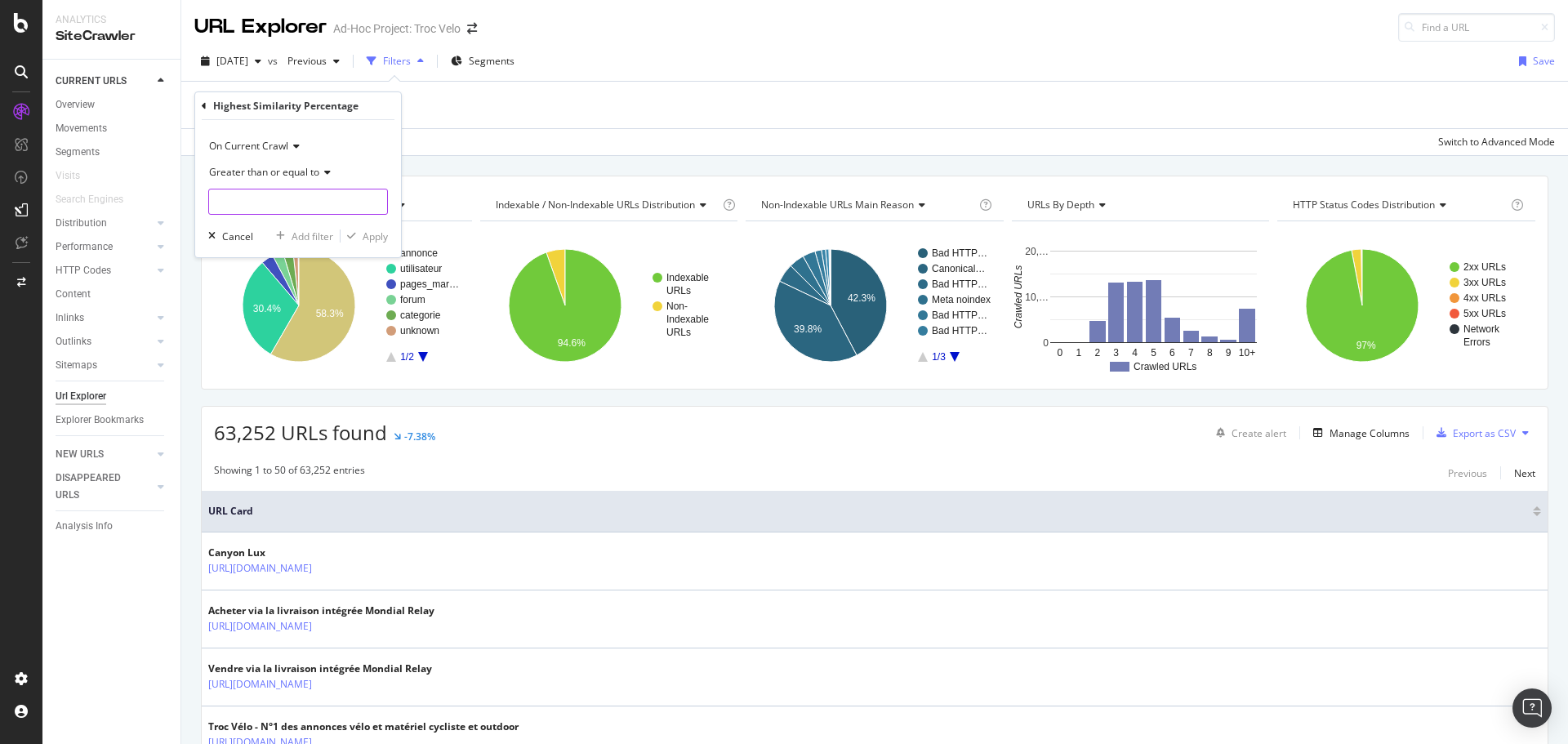
click at [320, 207] on input "number" at bounding box center [297, 202] width 180 height 26
type input "5"
click at [359, 232] on div "button" at bounding box center [351, 235] width 22 height 9
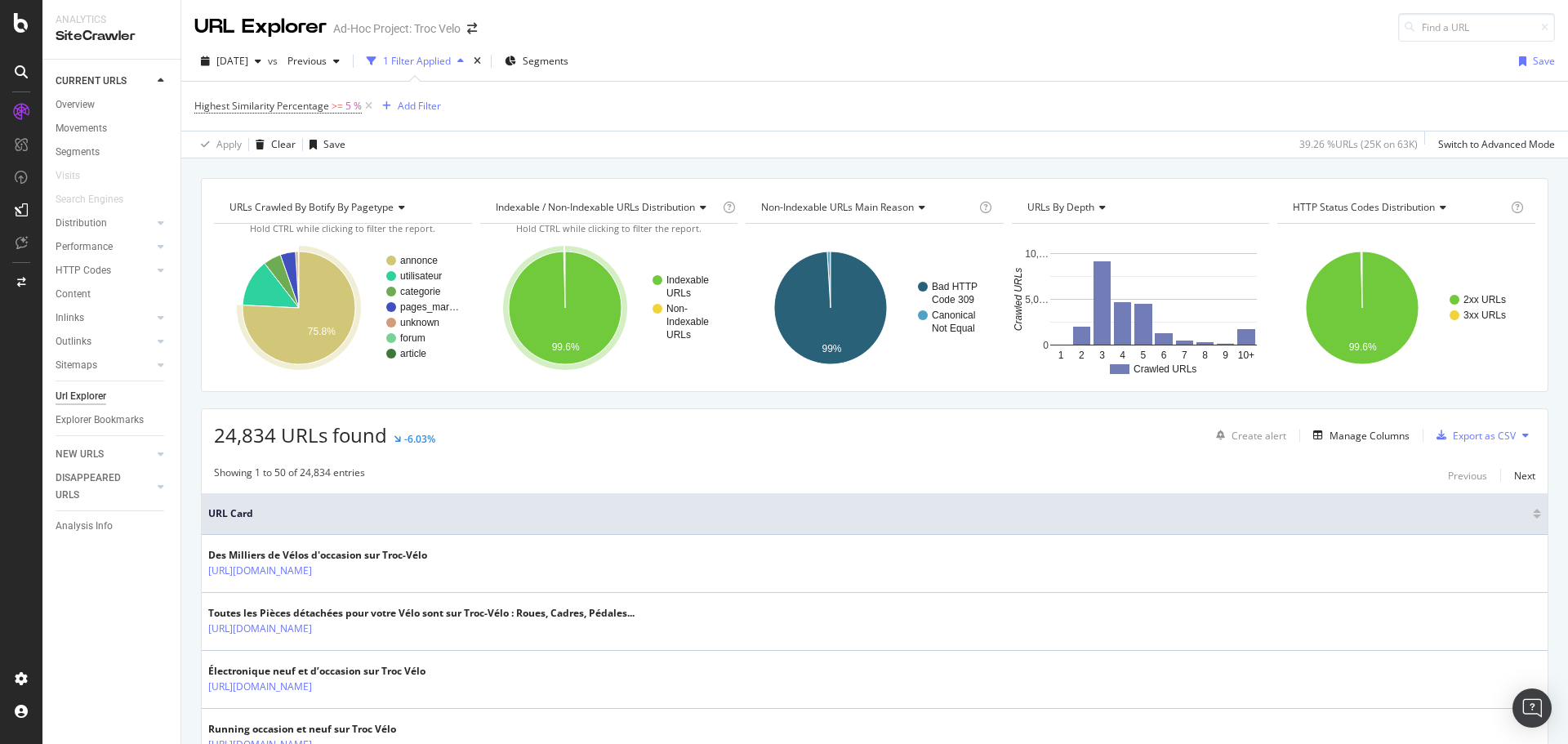
click at [281, 98] on span "Highest Similarity Percentage >= 5 %" at bounding box center [284, 106] width 181 height 23
click at [290, 109] on span "Highest Similarity Percentage" at bounding box center [261, 106] width 135 height 14
click at [286, 192] on input "5" at bounding box center [297, 200] width 180 height 26
type input "70"
click at [369, 239] on div "Apply" at bounding box center [375, 235] width 25 height 14
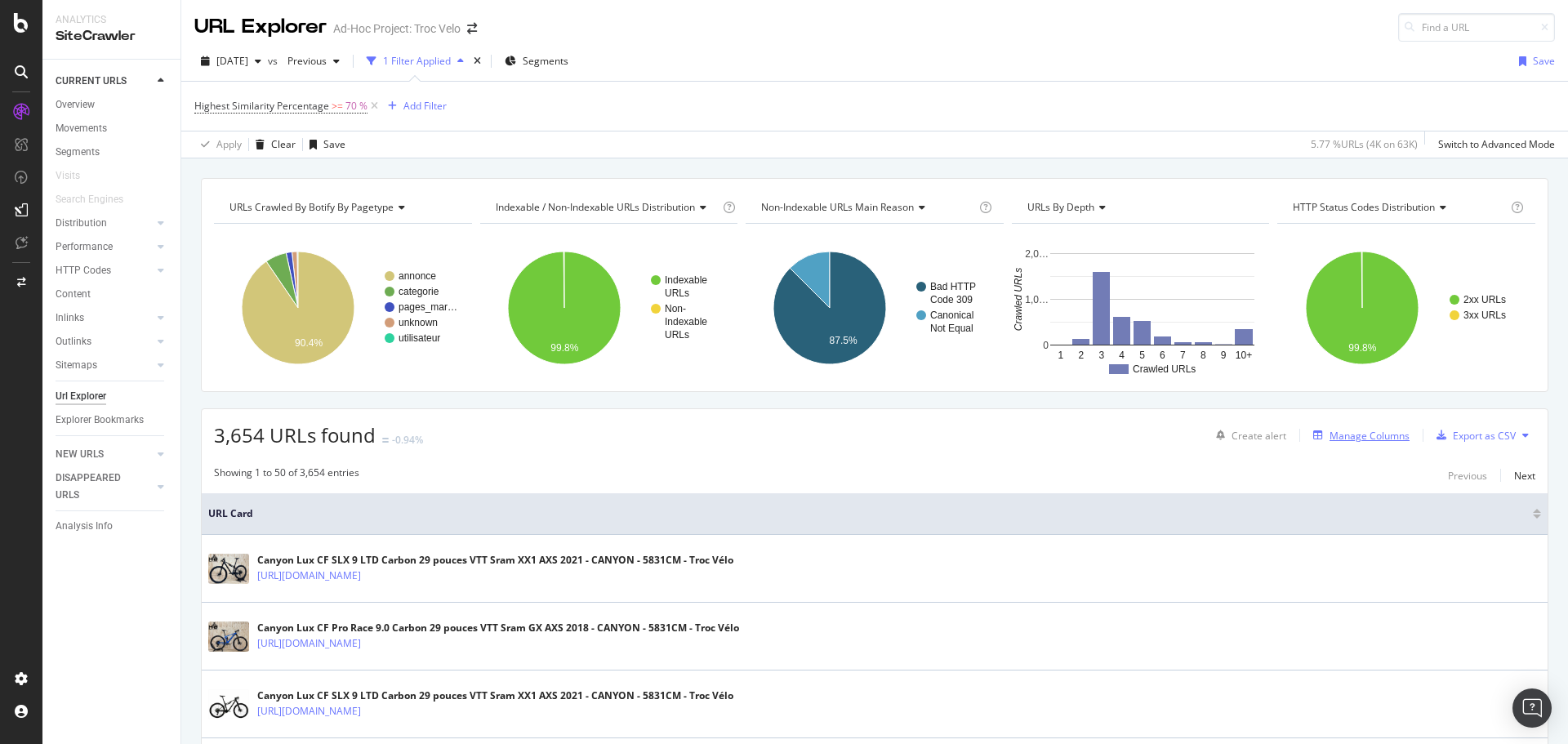
click at [1344, 429] on div "Manage Columns" at bounding box center [1370, 436] width 80 height 14
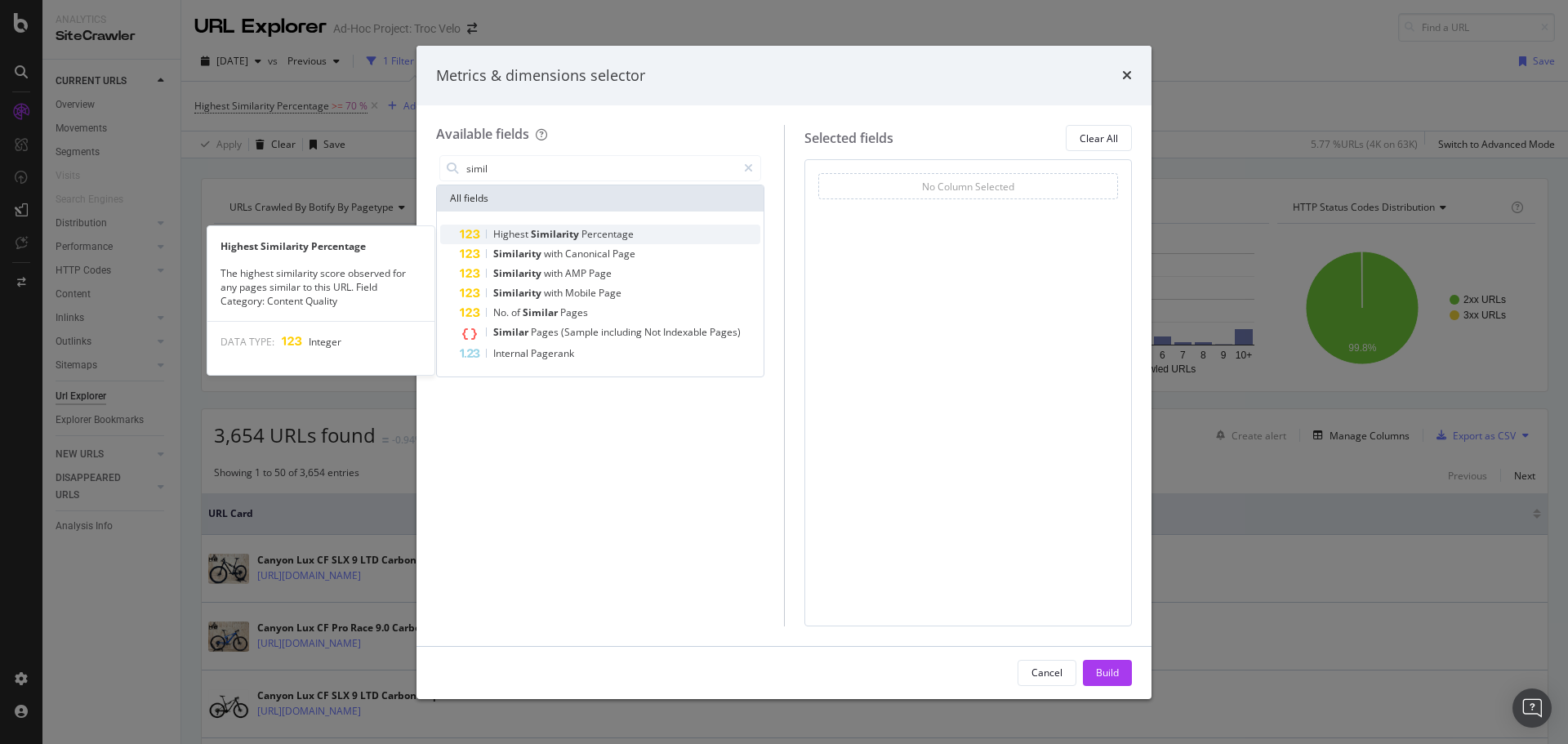
type input "simil"
click at [595, 237] on span "Percentage" at bounding box center [607, 234] width 52 height 14
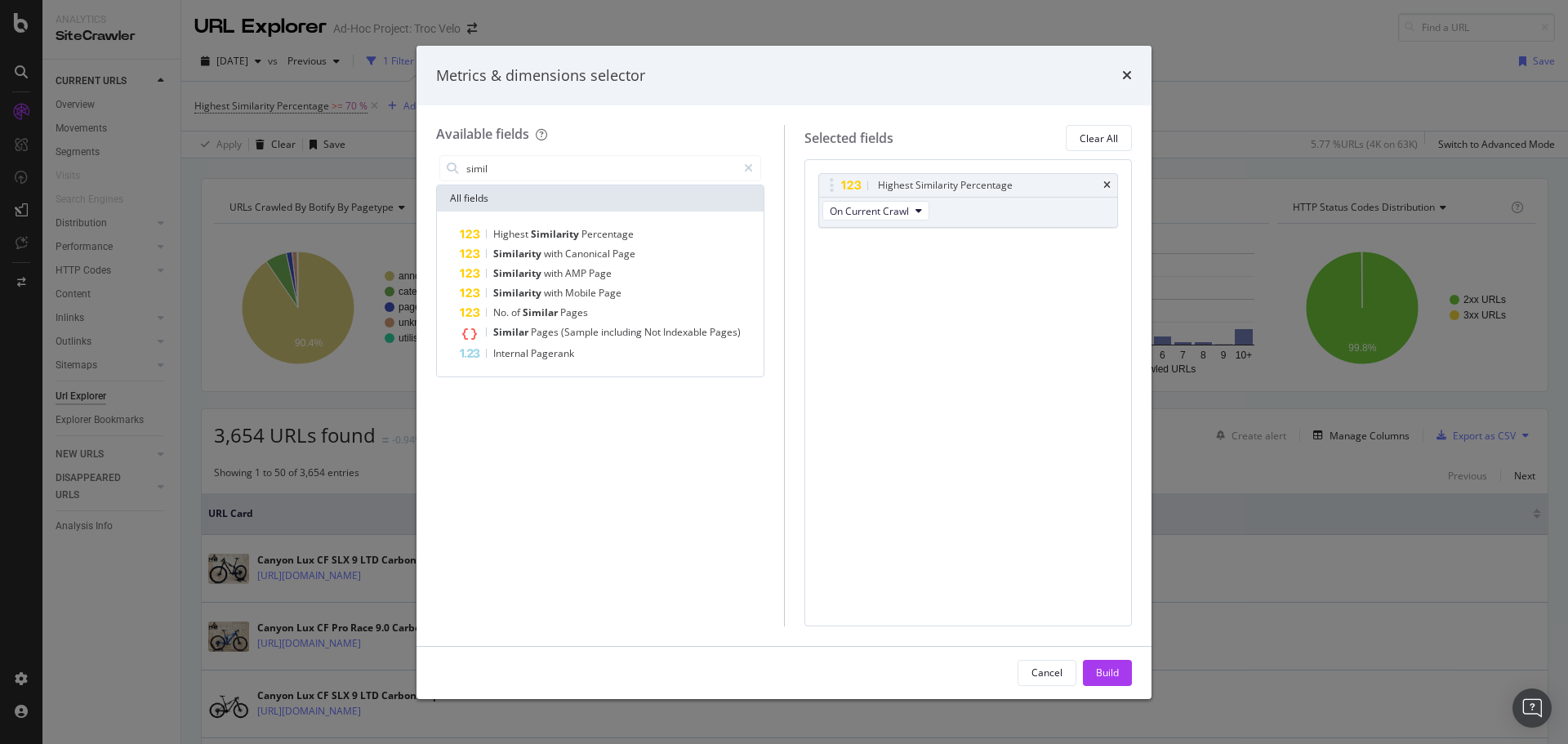
click at [1114, 689] on div "Cancel Build" at bounding box center [784, 673] width 735 height 52
click at [1113, 678] on div "Build" at bounding box center [1107, 673] width 23 height 14
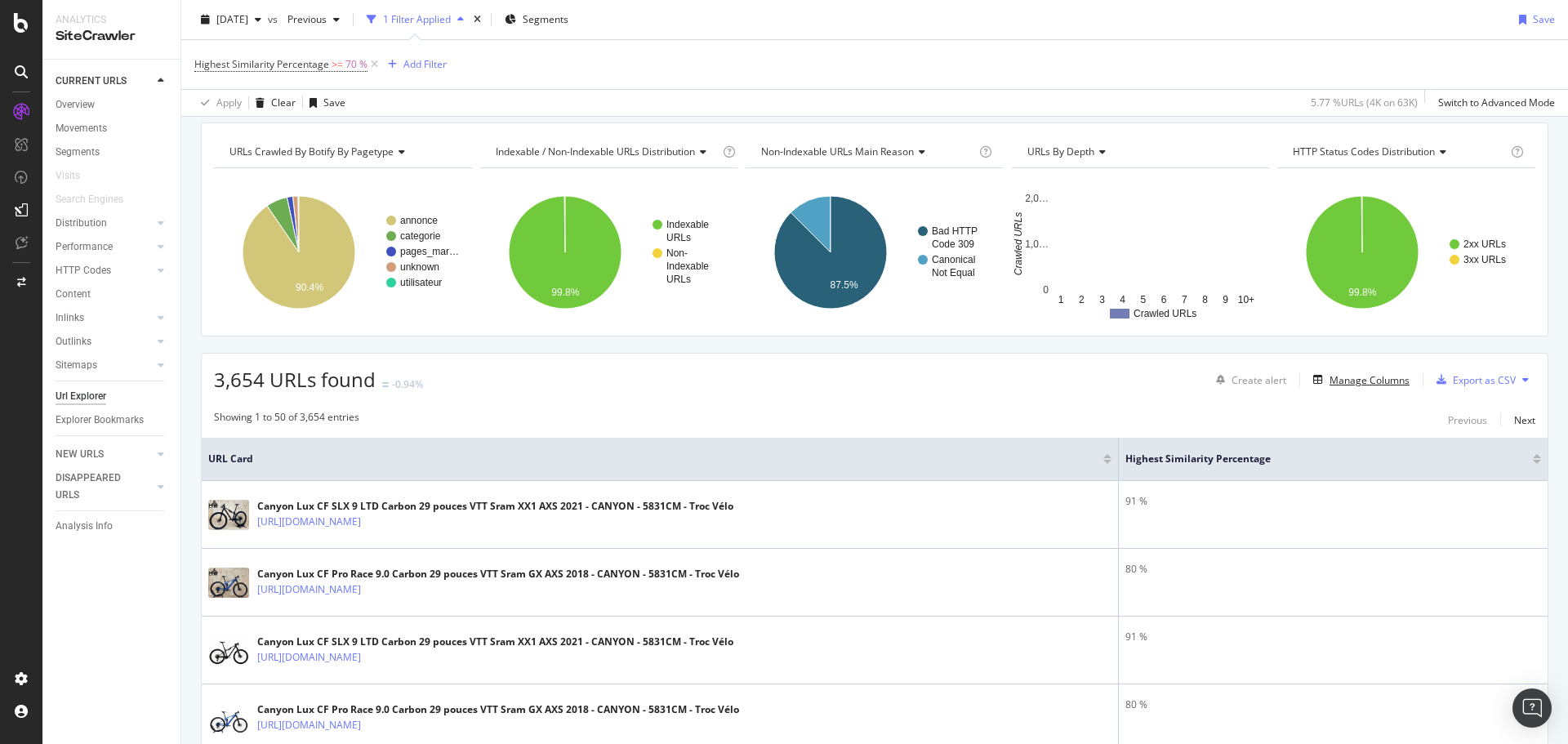
scroll to position [82, 0]
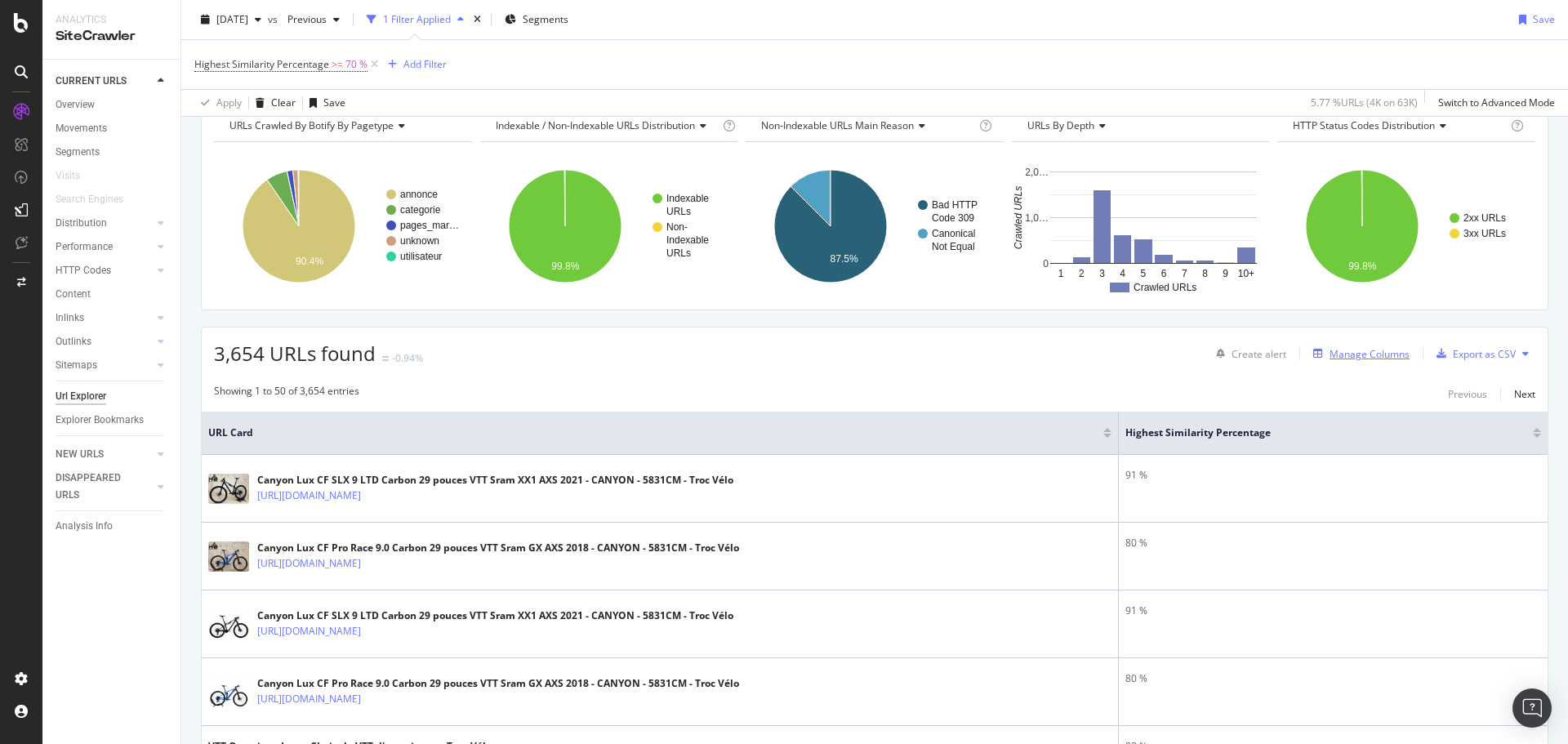
click at [1358, 354] on div "Manage Columns" at bounding box center [1370, 354] width 80 height 14
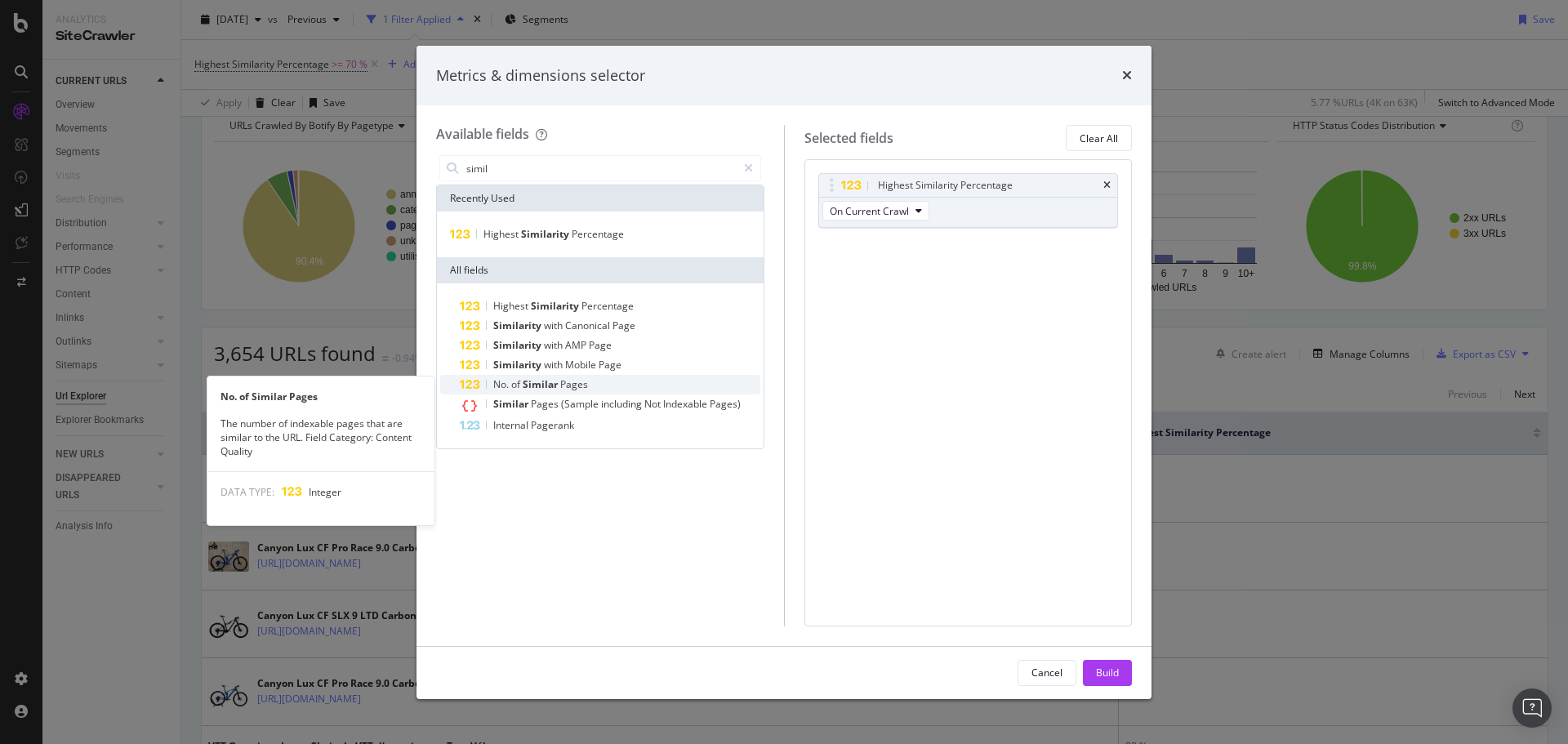
type input "simil"
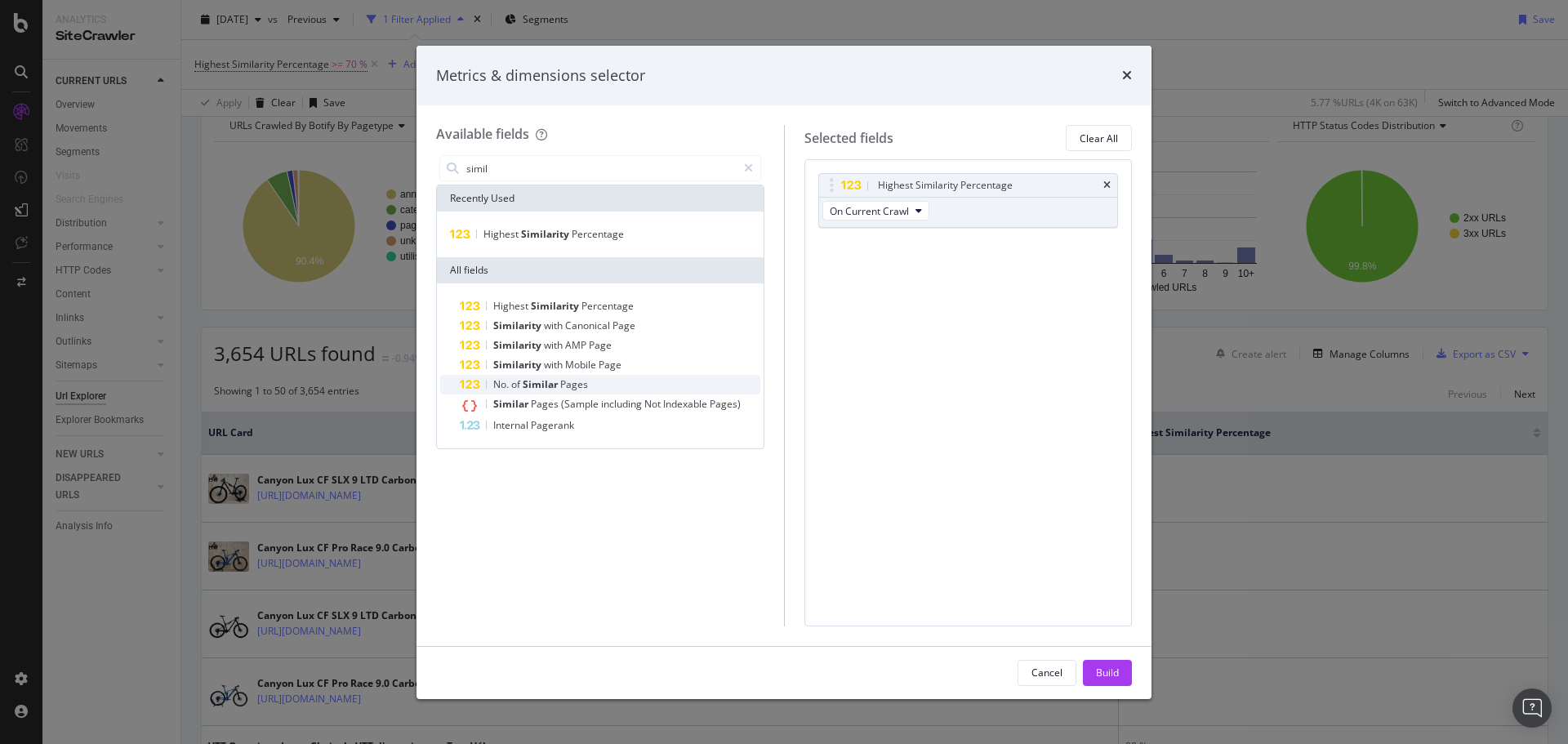
click at [564, 387] on span "Pages" at bounding box center [574, 384] width 27 height 14
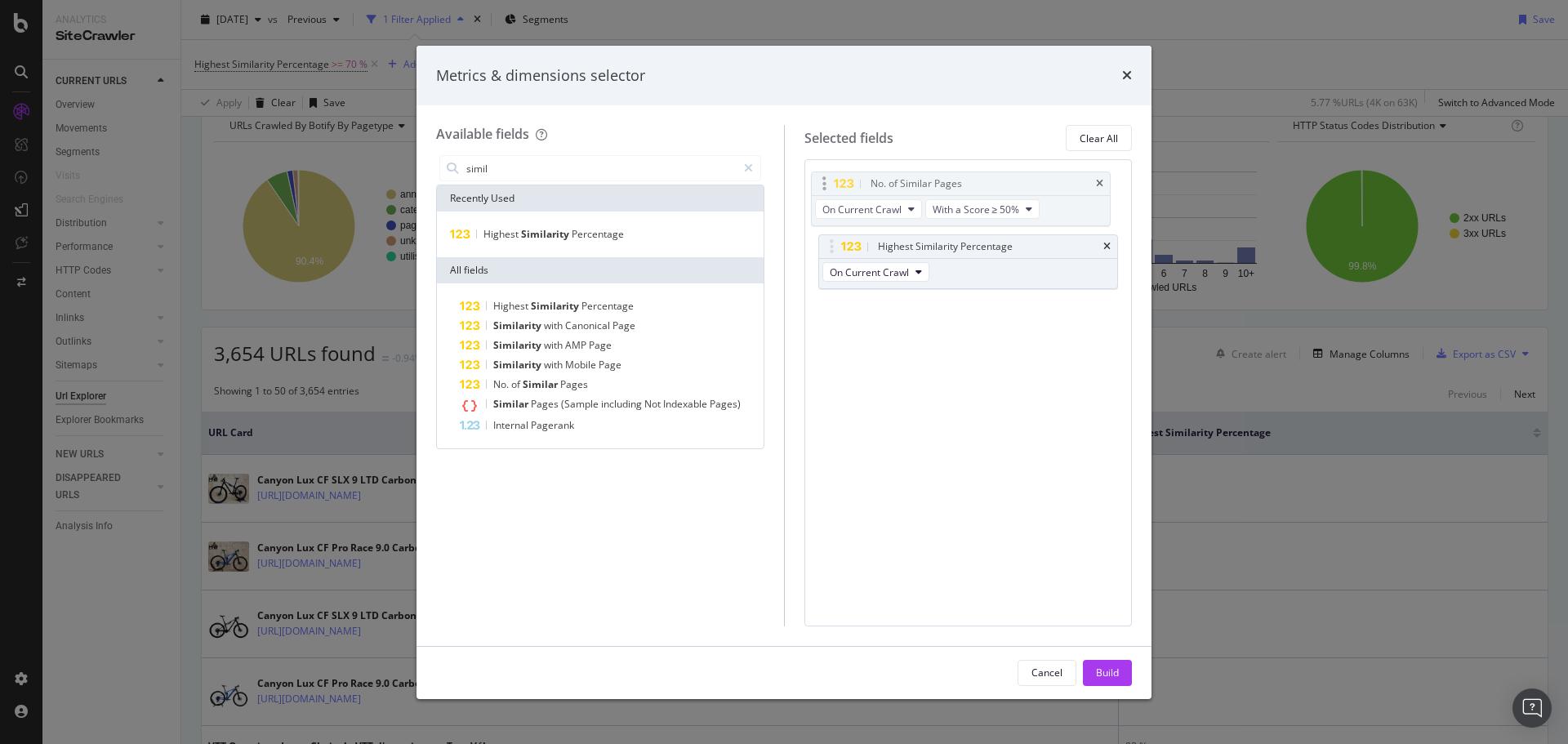
drag, startPoint x: 906, startPoint y: 249, endPoint x: 900, endPoint y: 186, distance: 63.3
click at [900, 186] on body "Analytics SiteCrawler CURRENT URLS Overview Movements Segments Visits Search En…" at bounding box center [784, 372] width 1568 height 744
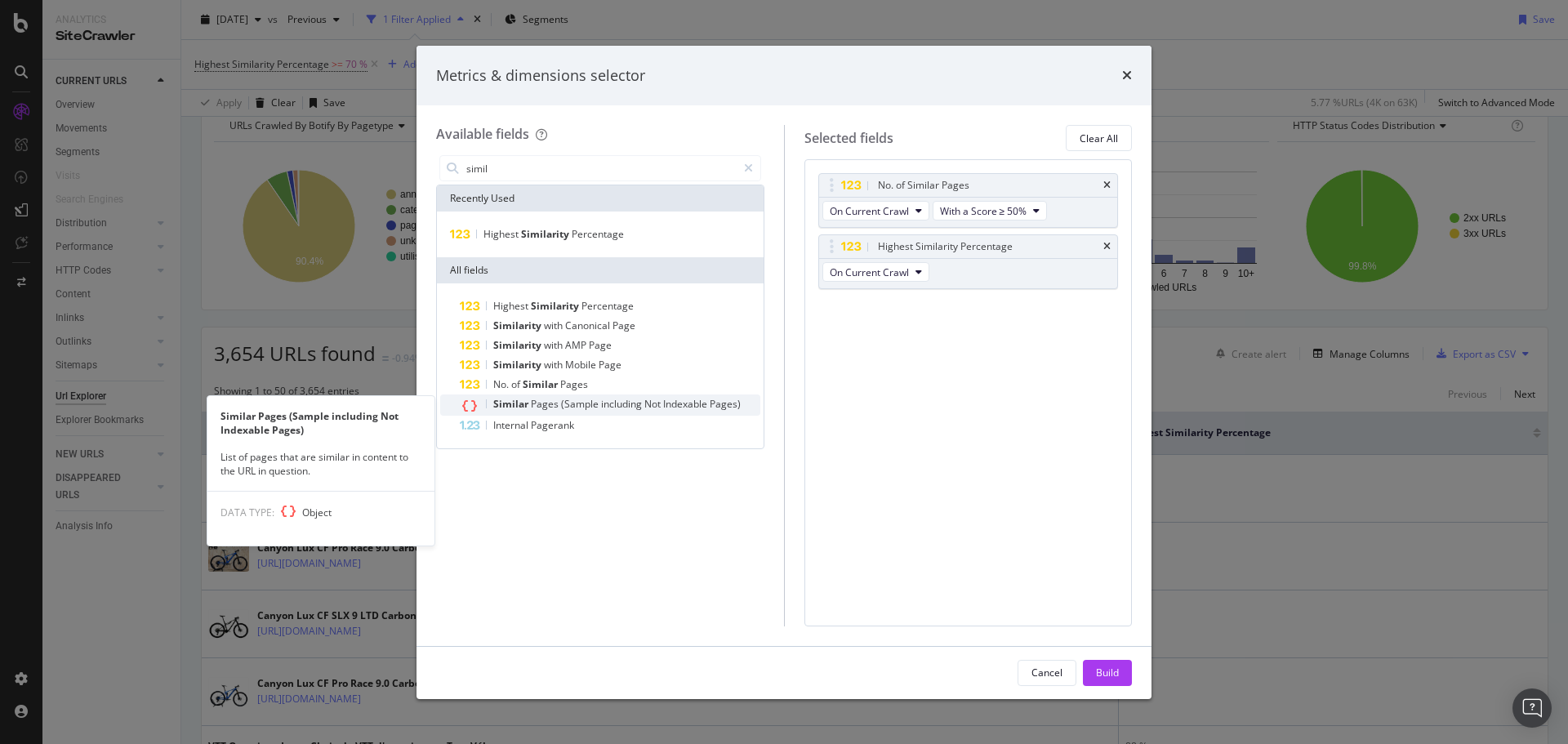
click at [607, 410] on span "including" at bounding box center [623, 404] width 43 height 14
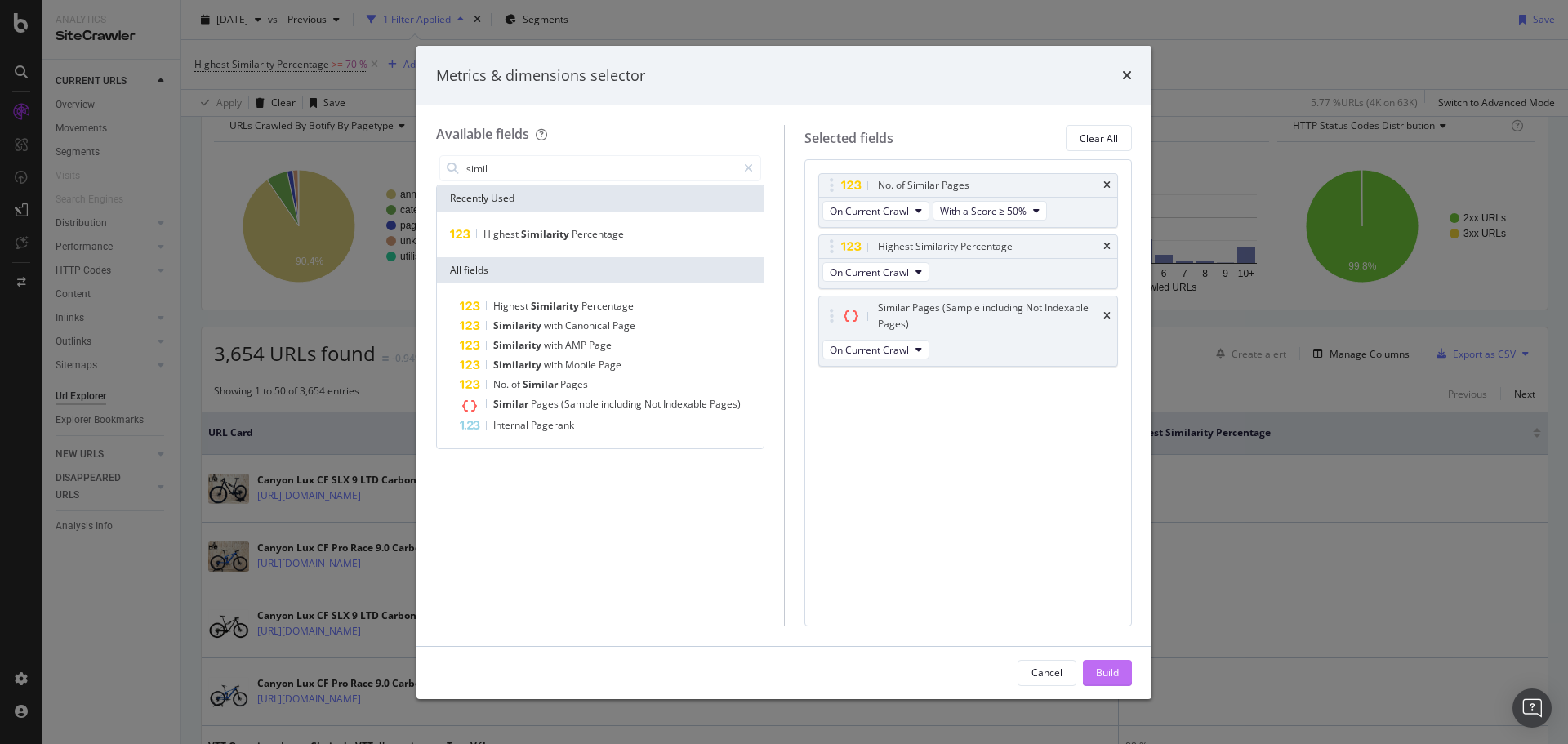
click at [1101, 669] on div "Build" at bounding box center [1107, 673] width 23 height 14
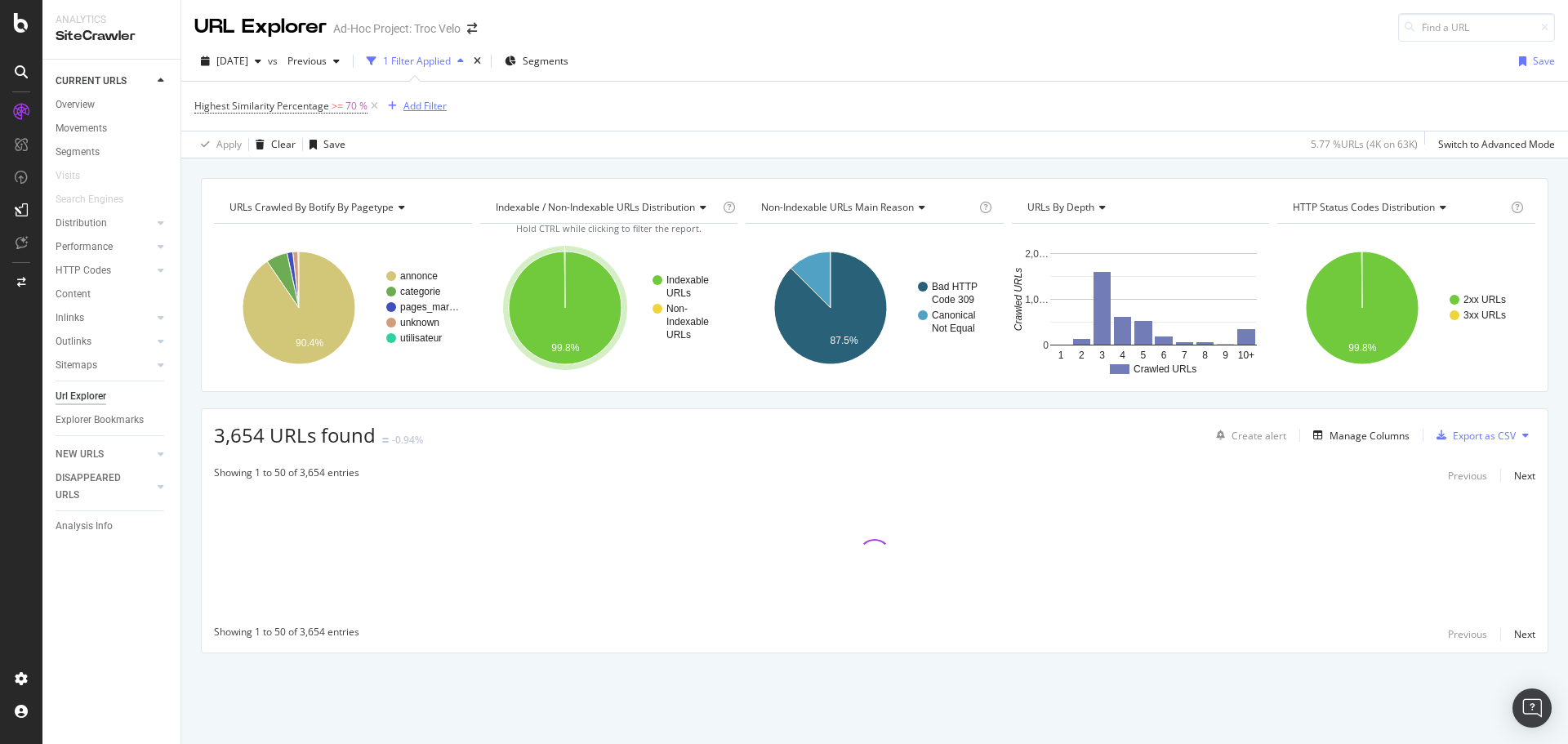
click at [406, 101] on div "Add Filter" at bounding box center [425, 106] width 43 height 14
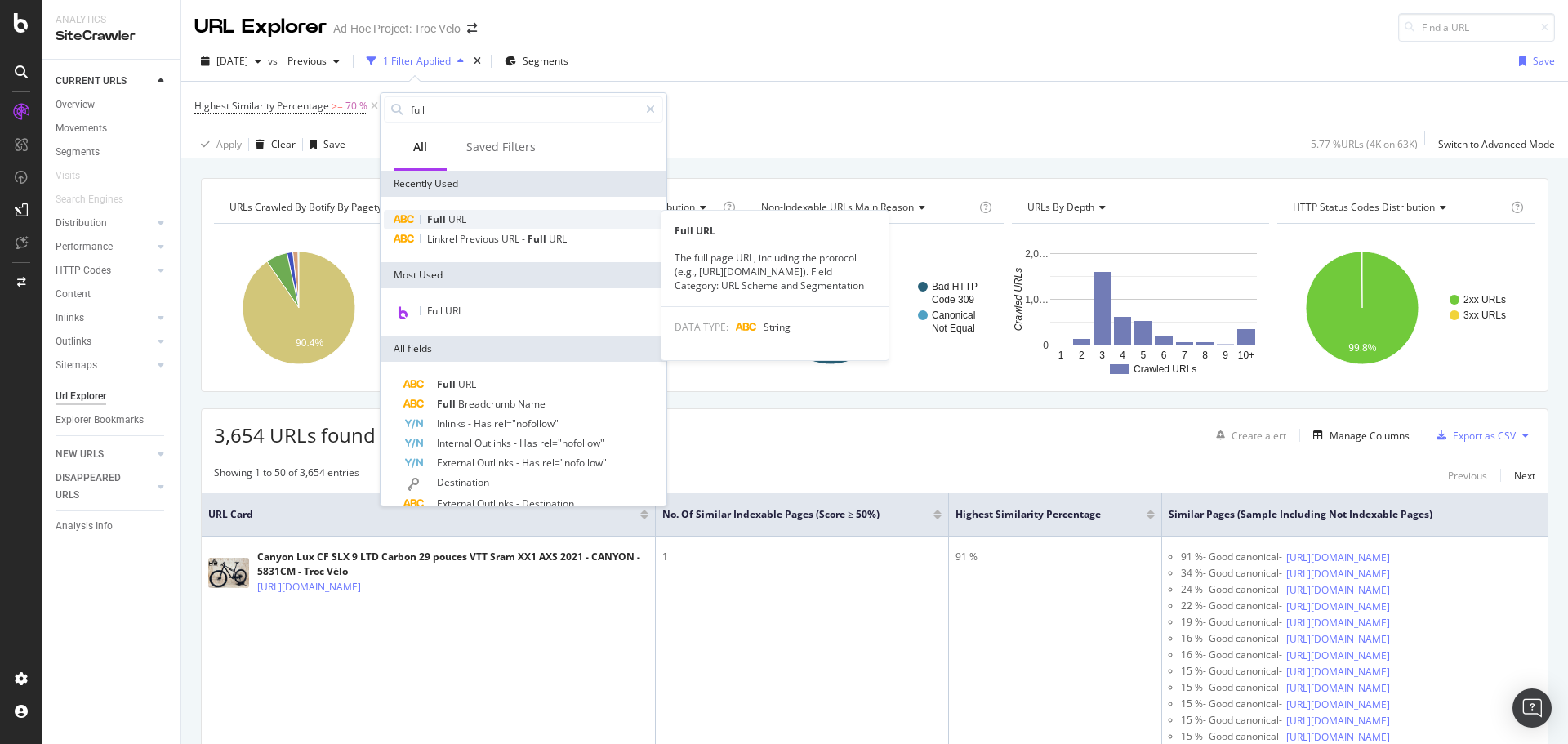
type input "full"
click at [467, 216] on div "Full URL" at bounding box center [523, 219] width 279 height 20
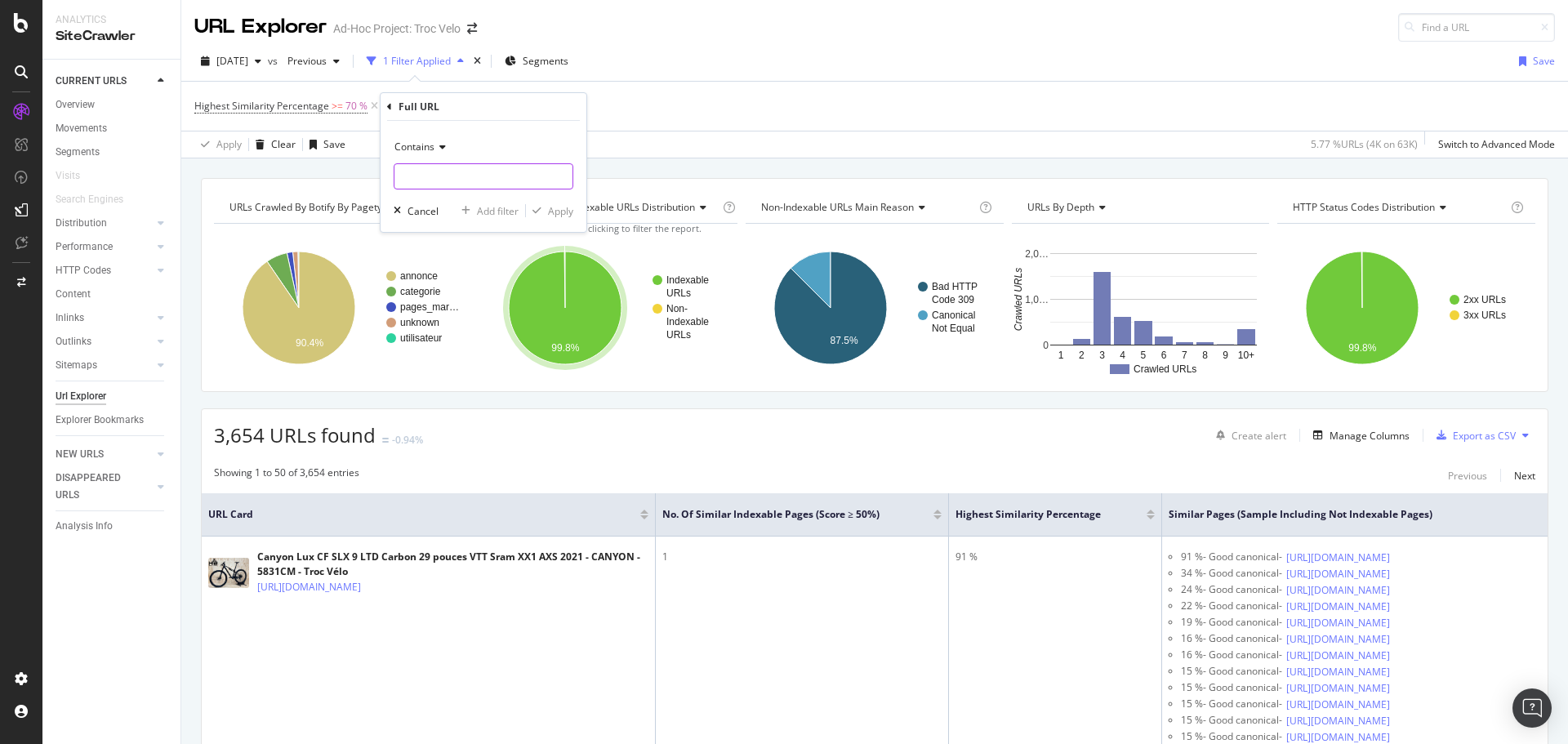
click at [461, 168] on input "text" at bounding box center [483, 176] width 178 height 26
type input "/produits-occasions/"
click at [544, 219] on button "Apply" at bounding box center [549, 210] width 47 height 16
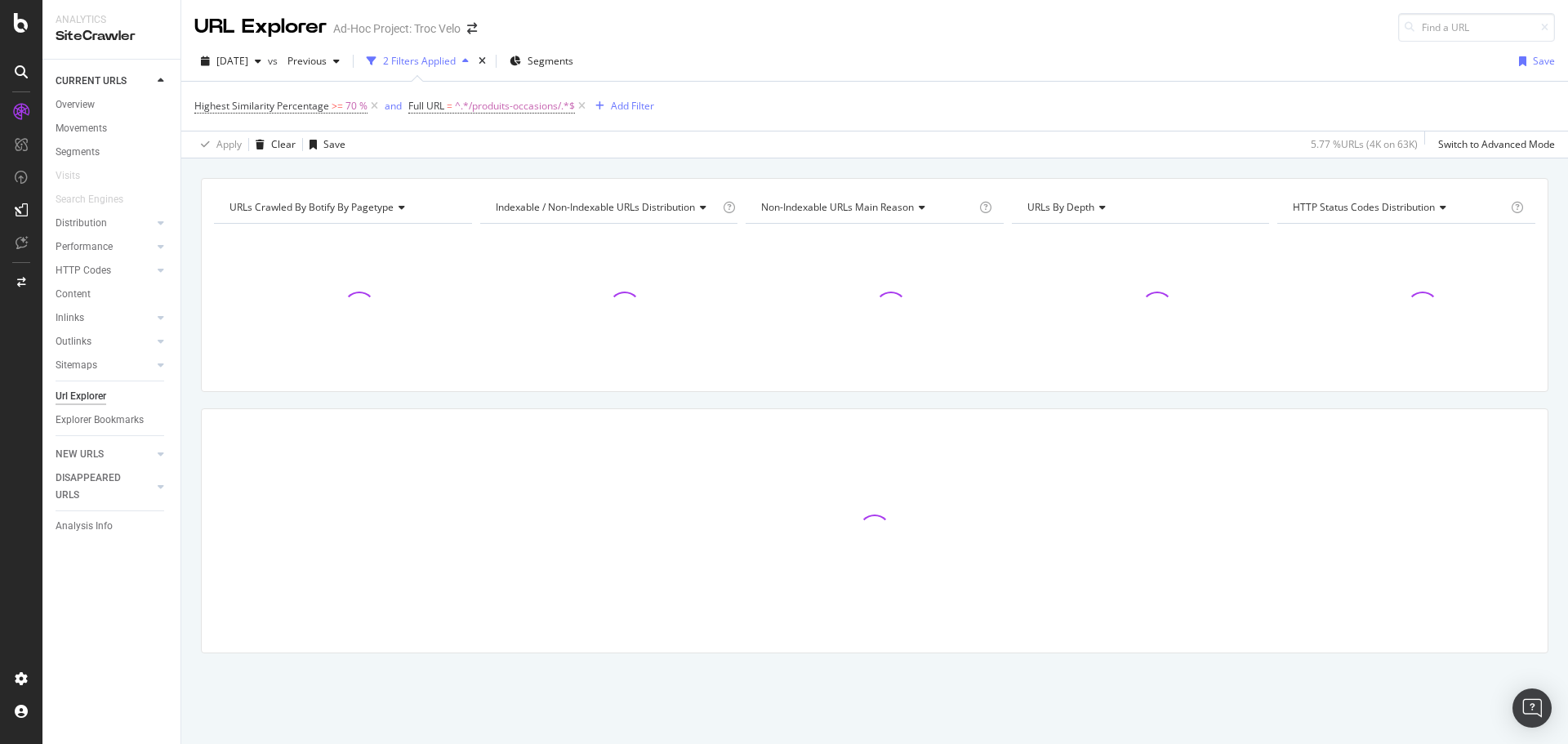
click at [542, 218] on div "Indexable / Non-Indexable URLs distribution" at bounding box center [606, 207] width 227 height 26
click at [833, 82] on div "Highest Similarity Percentage >= 70 % and Full URL = ^.*/produits-occasions/.*$…" at bounding box center [875, 106] width 1361 height 49
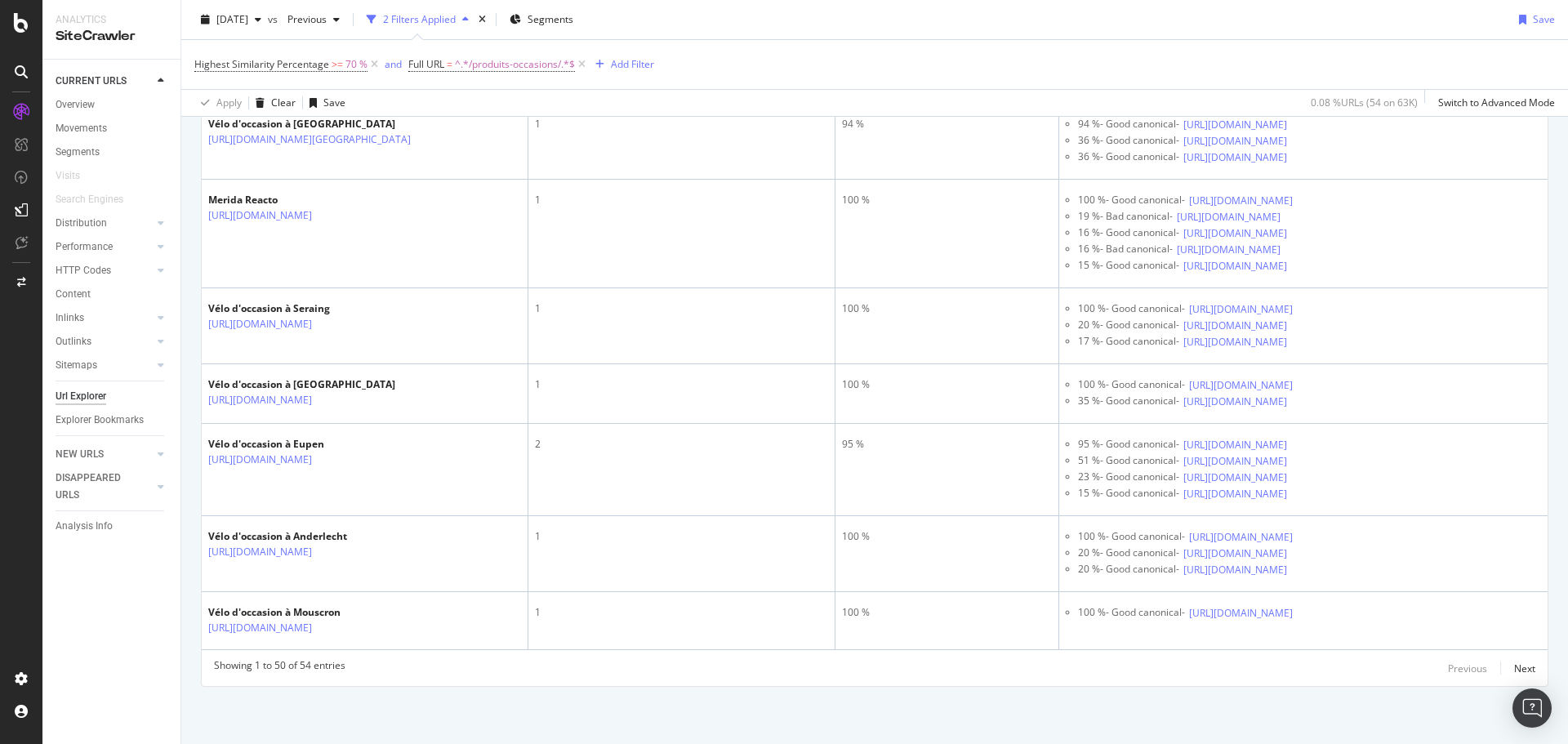
scroll to position [11308, 0]
click at [1520, 671] on div "Next" at bounding box center [1525, 668] width 21 height 14
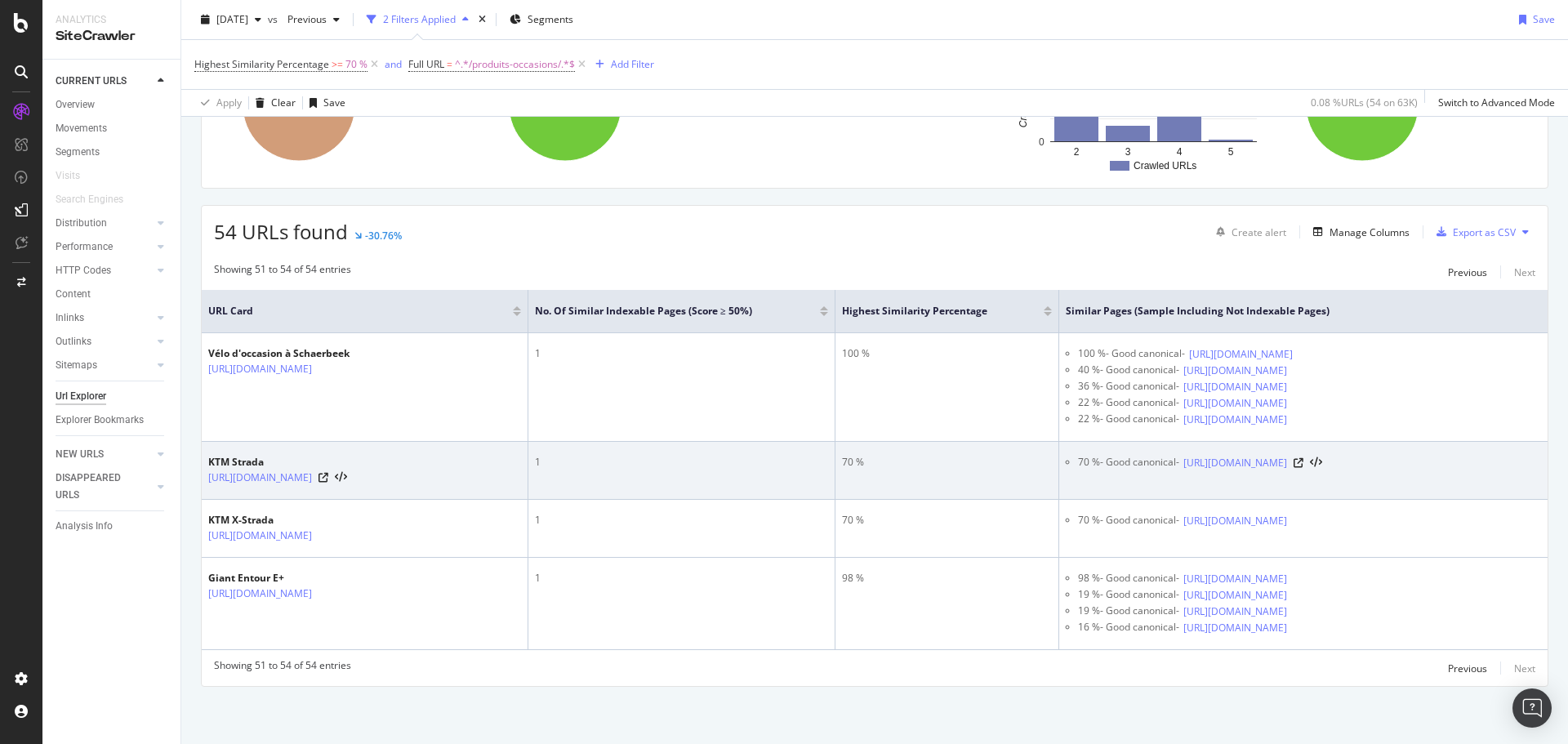
scroll to position [383, 0]
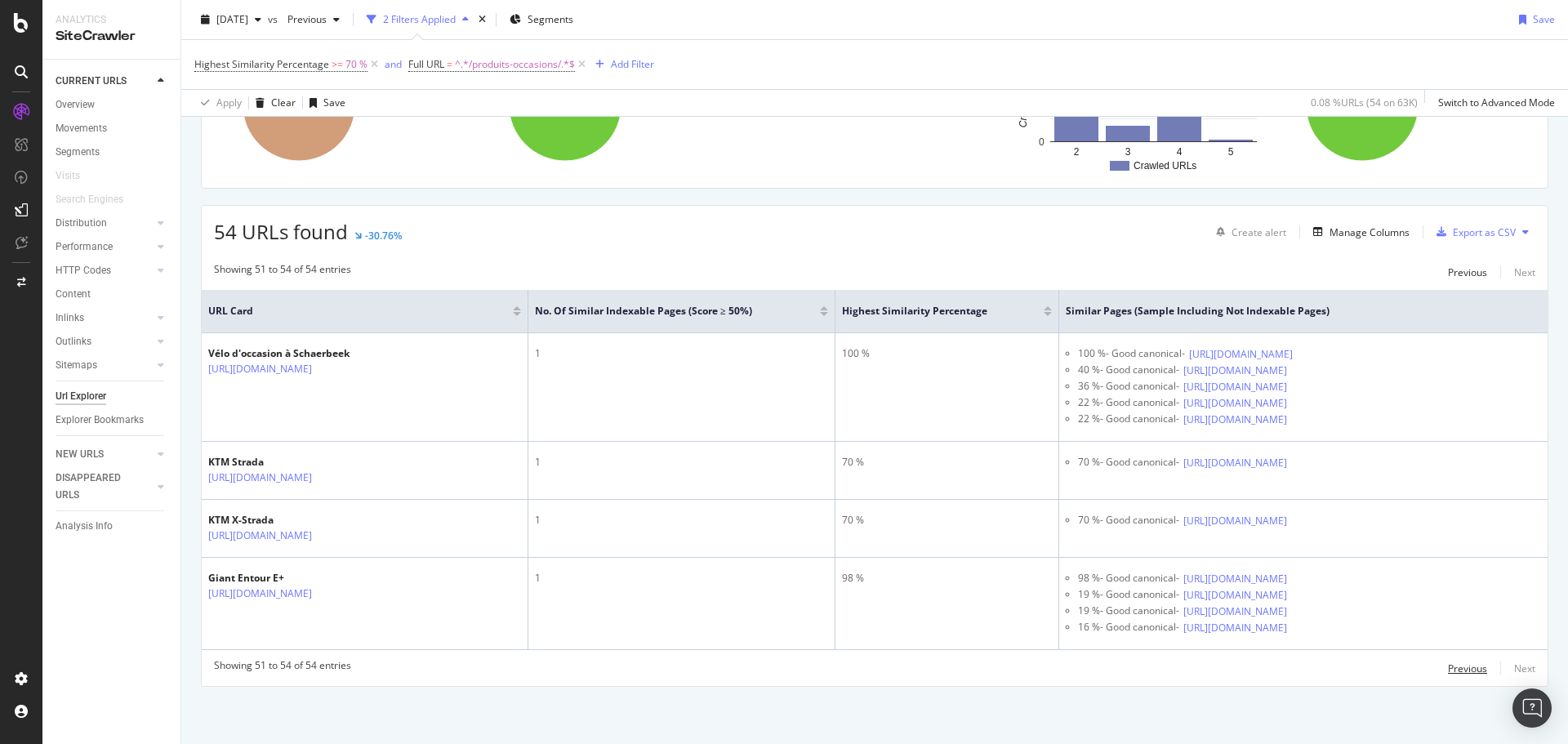
drag, startPoint x: 1449, startPoint y: 664, endPoint x: 840, endPoint y: 2, distance: 899.5
click at [1449, 664] on div "Previous" at bounding box center [1468, 668] width 40 height 14
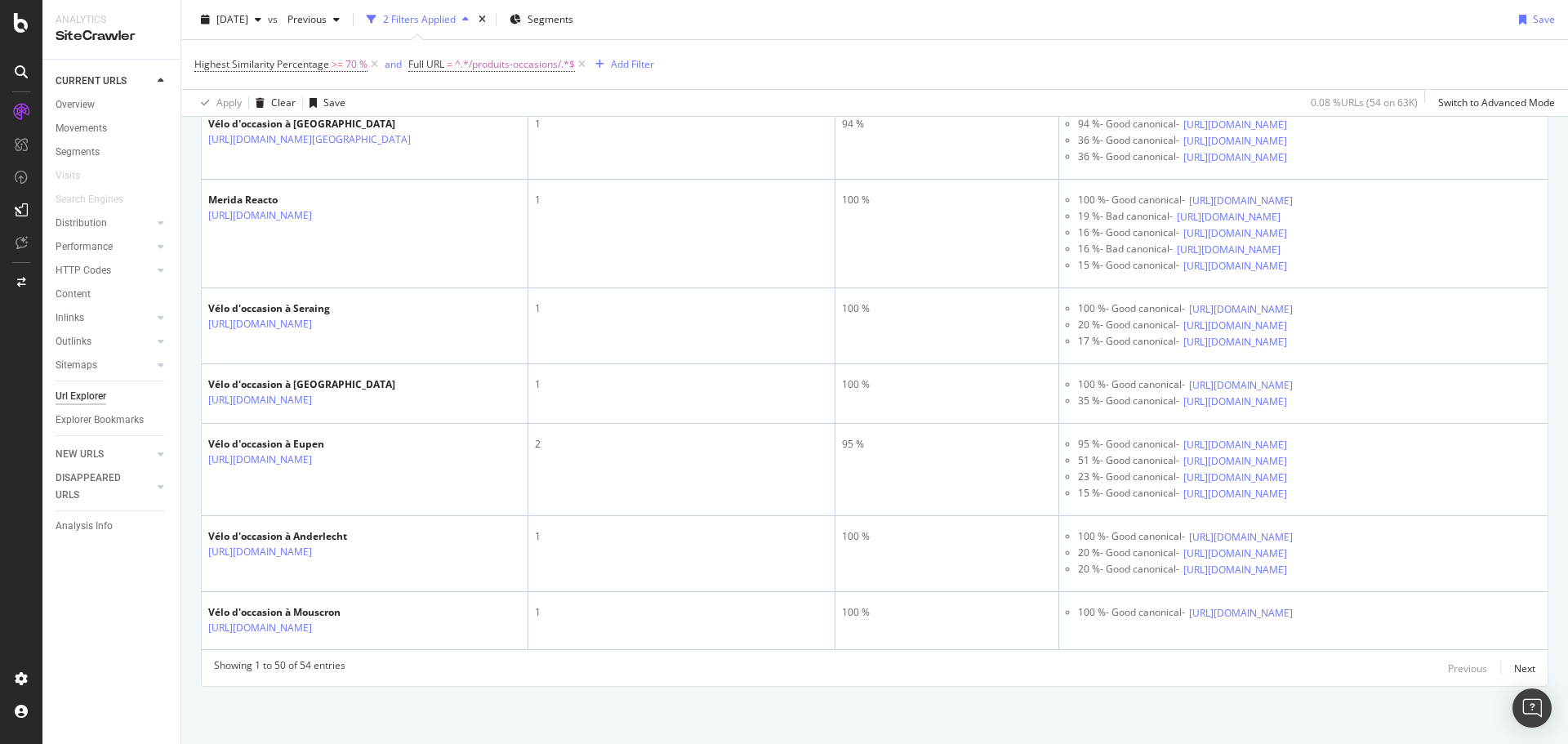
scroll to position [8739, 0]
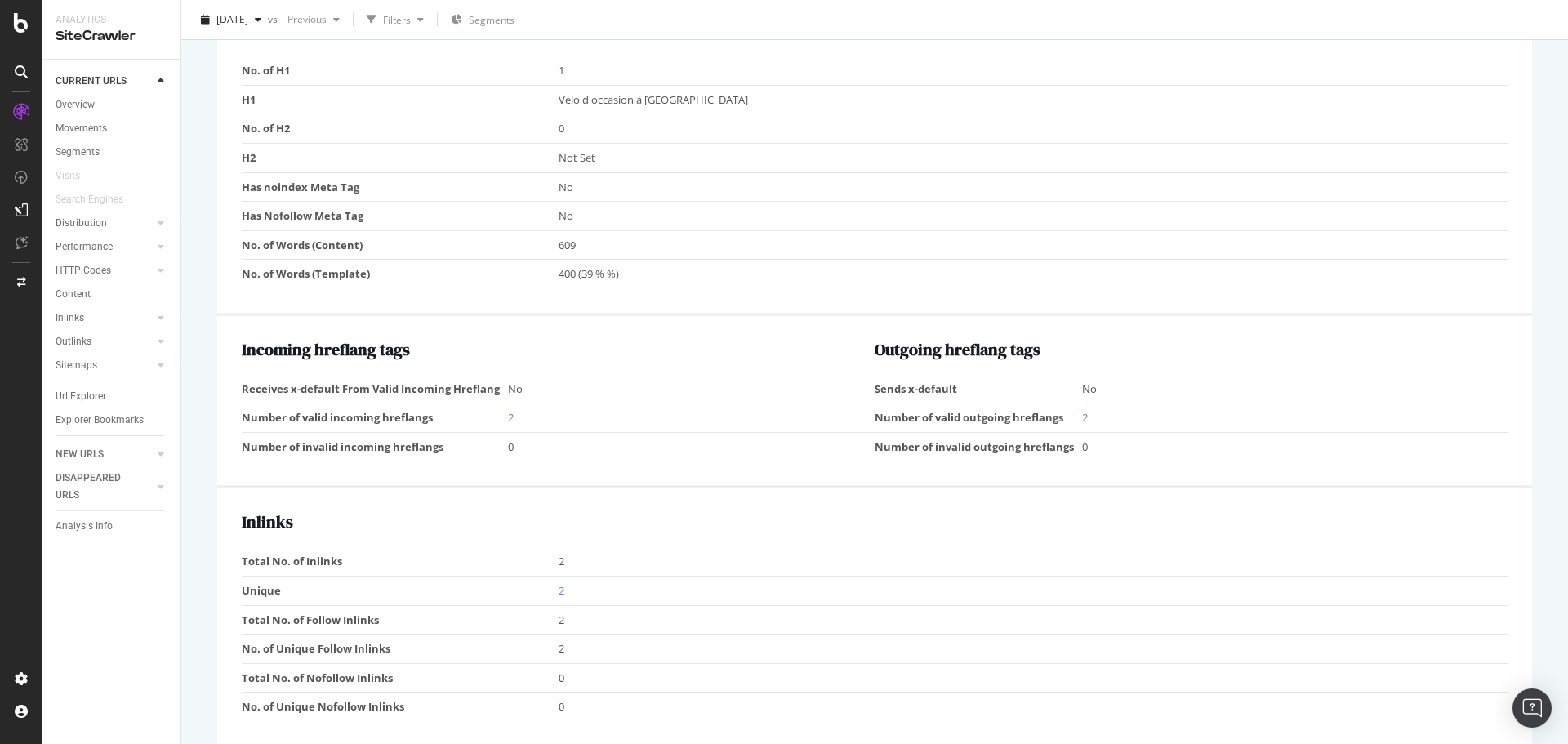
scroll to position [1307, 0]
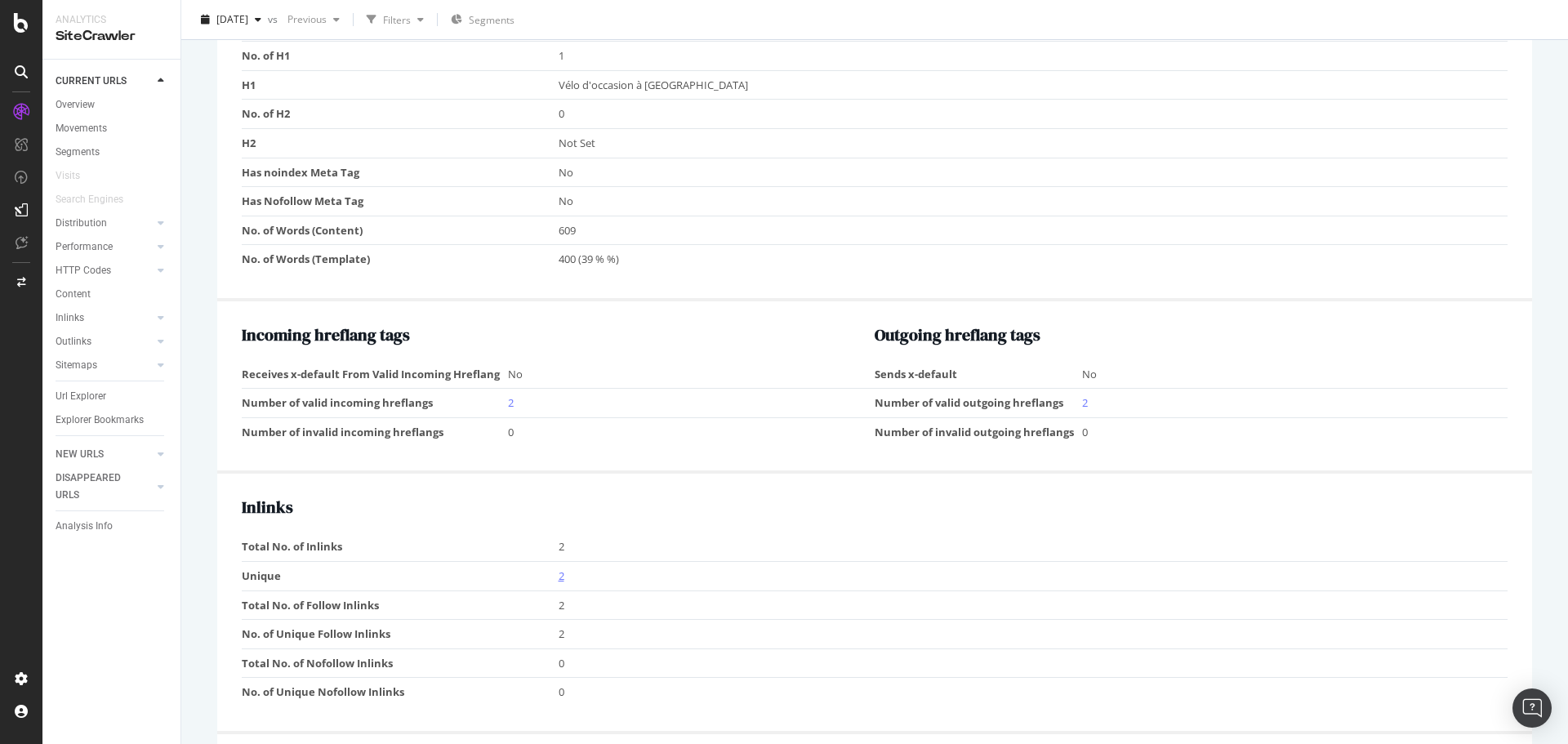
click at [561, 576] on link "2" at bounding box center [561, 576] width 6 height 15
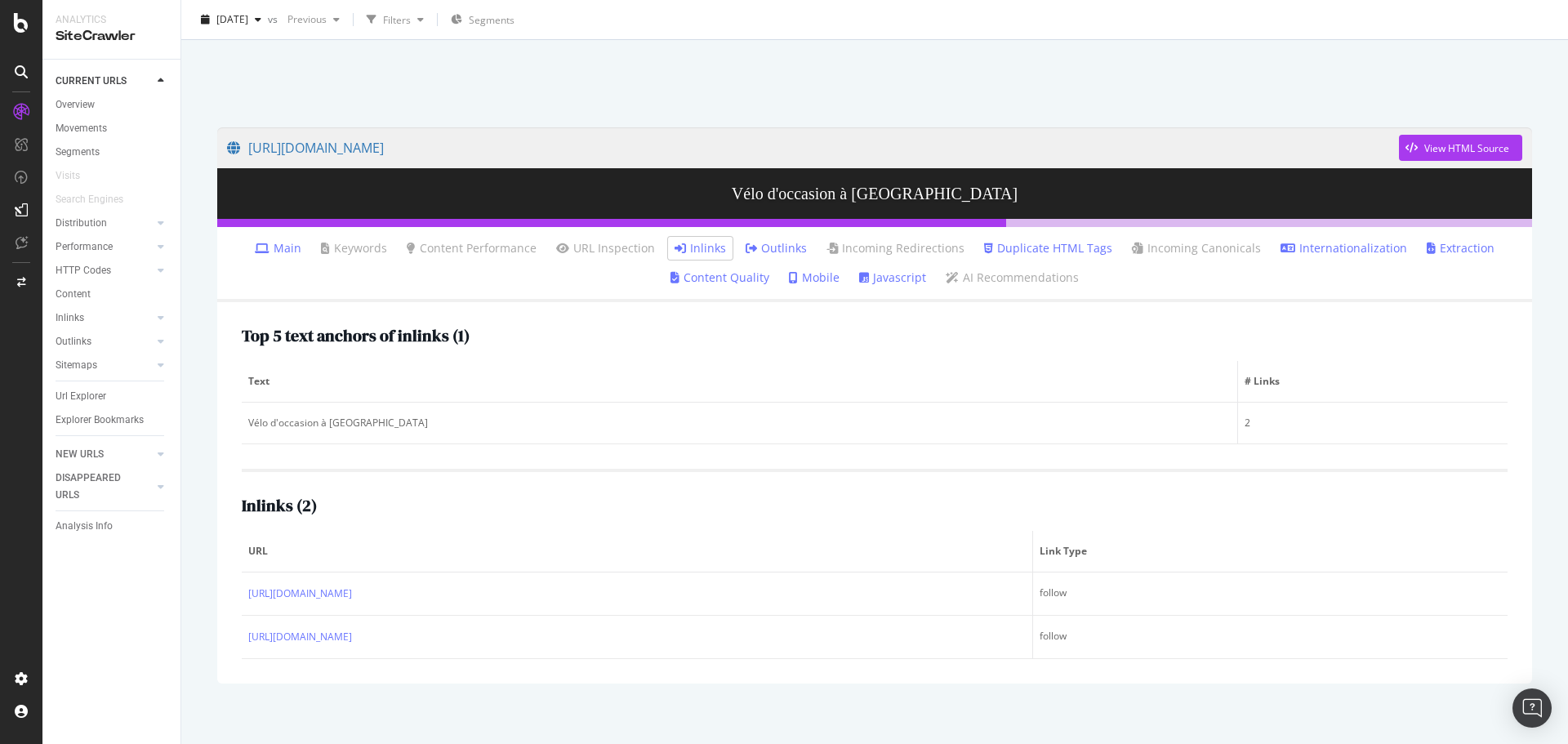
scroll to position [59, 0]
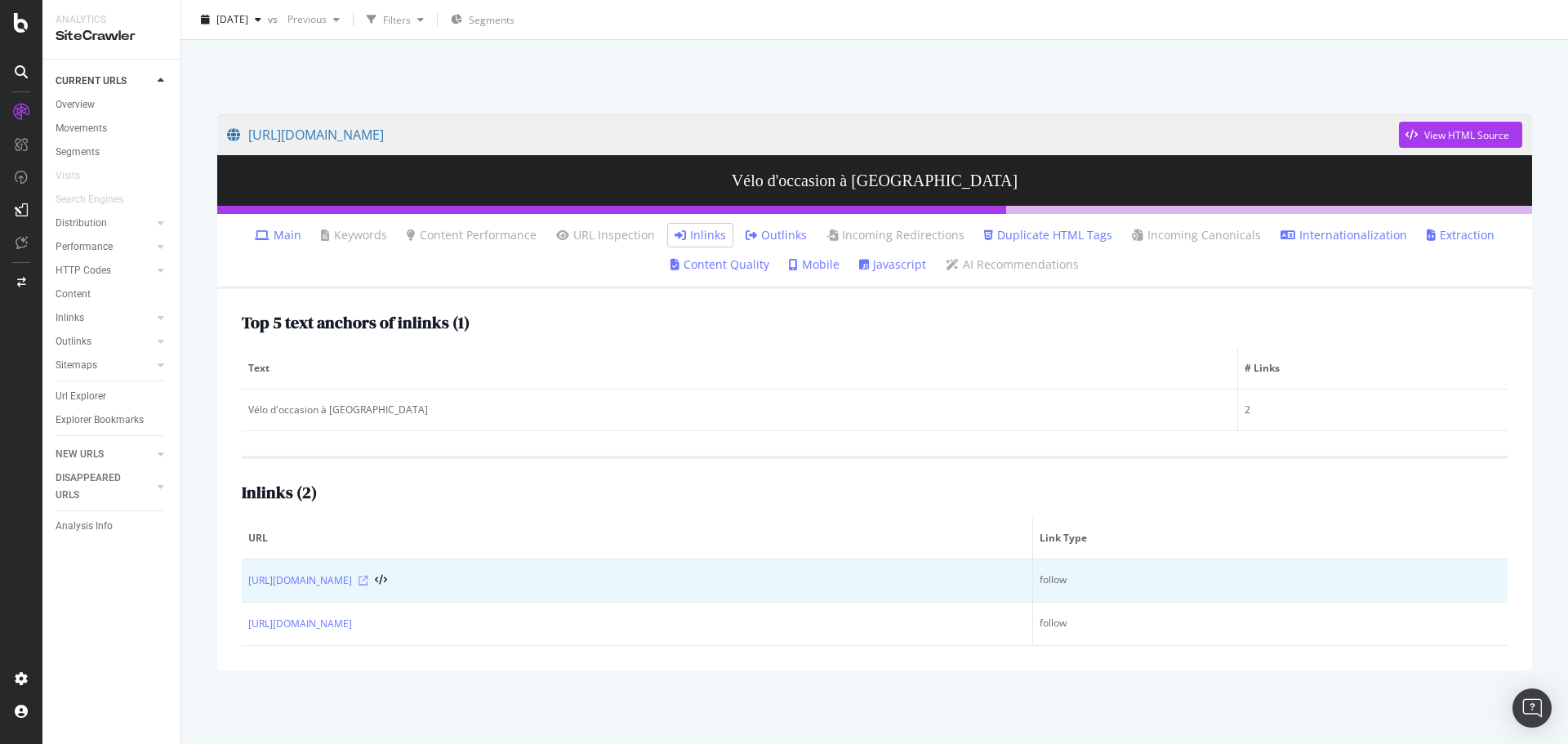
click at [369, 584] on icon at bounding box center [363, 580] width 9 height 9
